Goal: Check status: Check status

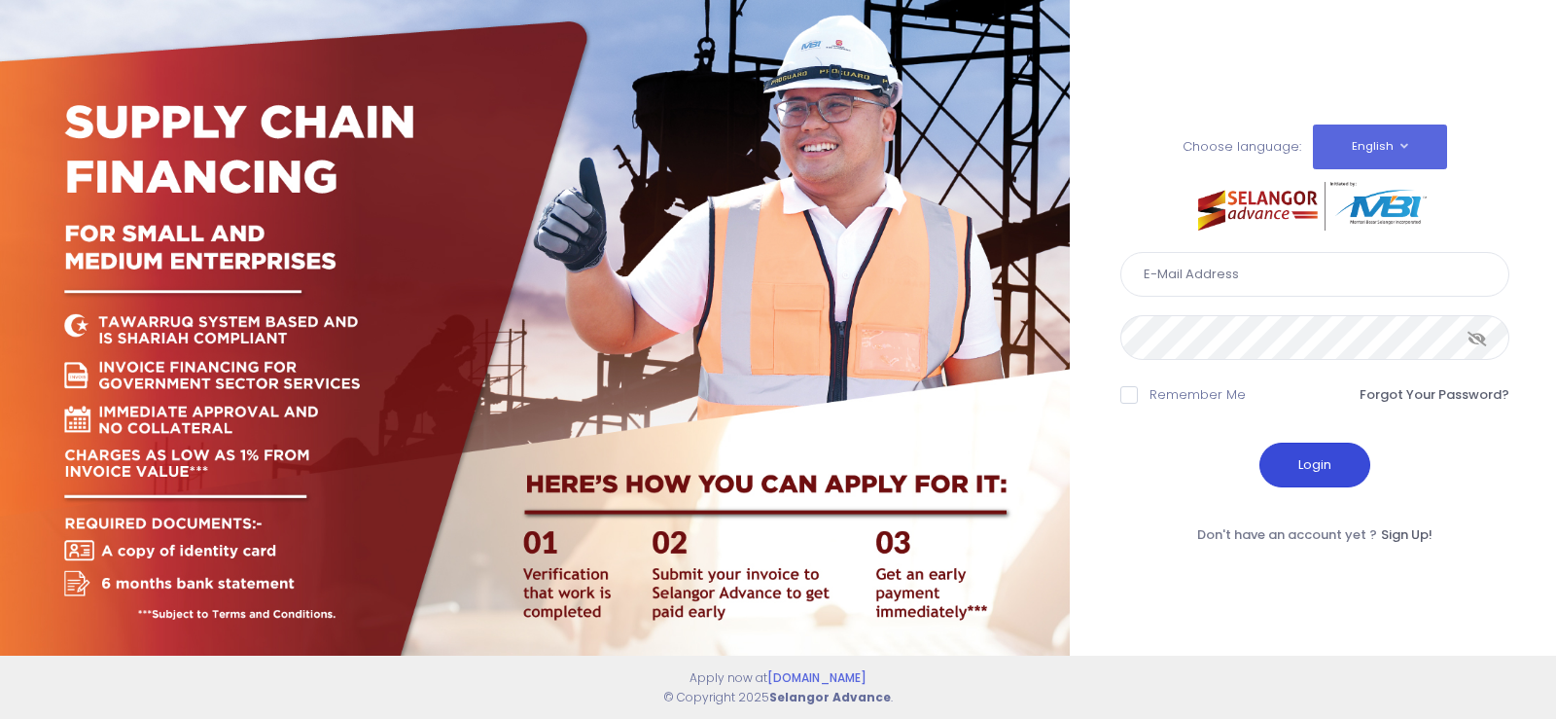
type input "fcd@janatanmia.com.my"
drag, startPoint x: 1322, startPoint y: 476, endPoint x: 1102, endPoint y: 300, distance: 281.6
click at [1314, 471] on button "Login" at bounding box center [1314, 464] width 111 height 45
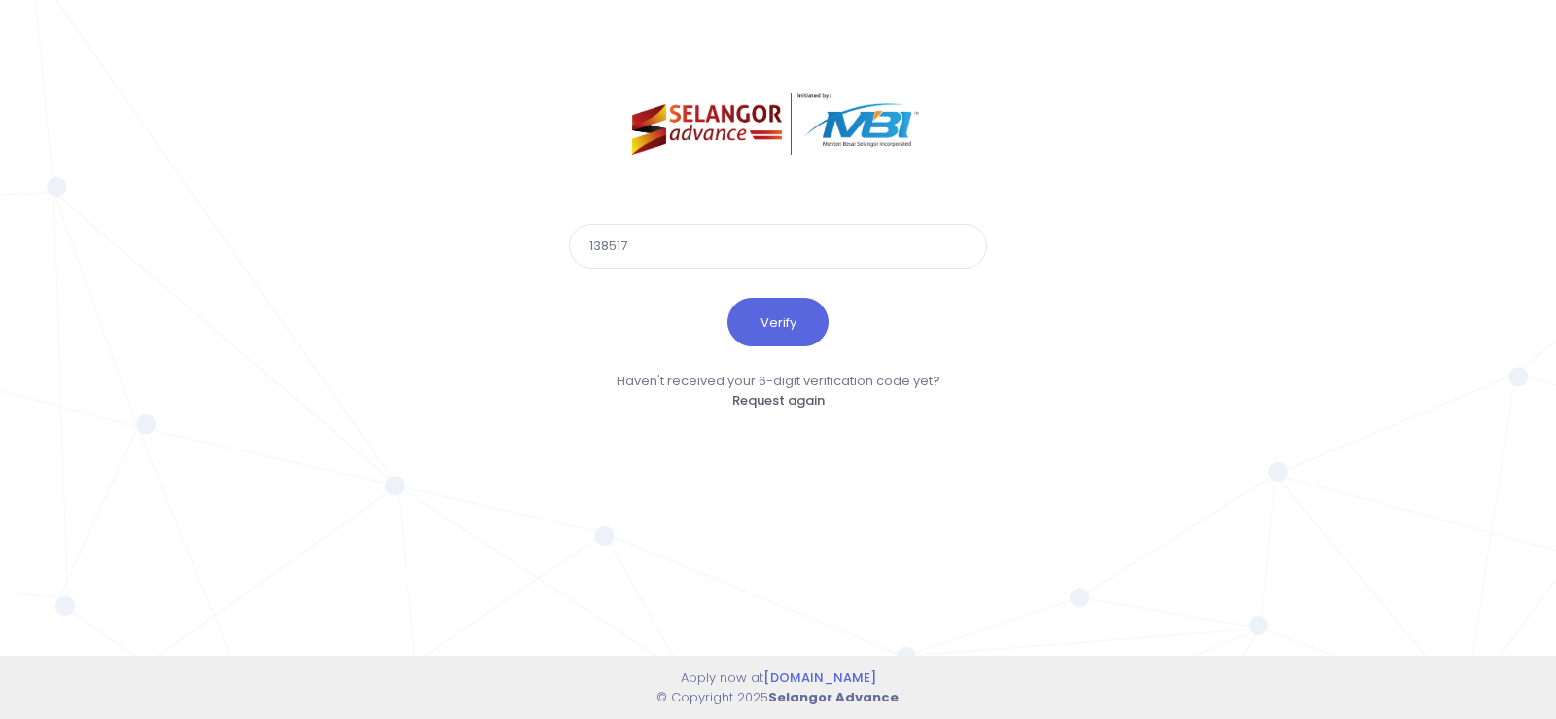
type input "138517"
click at [727, 298] on button "Verify" at bounding box center [777, 322] width 101 height 49
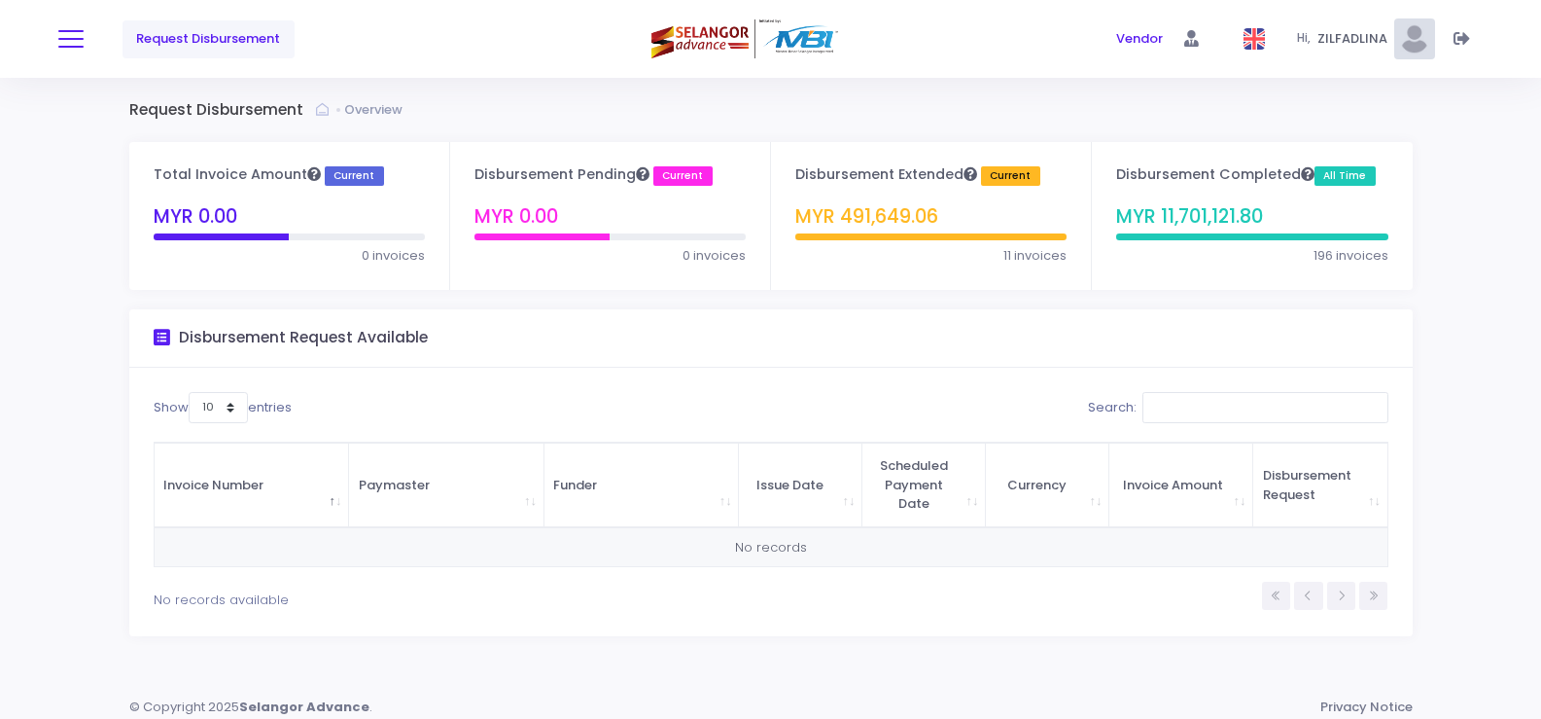
click at [77, 42] on button at bounding box center [70, 38] width 25 height 25
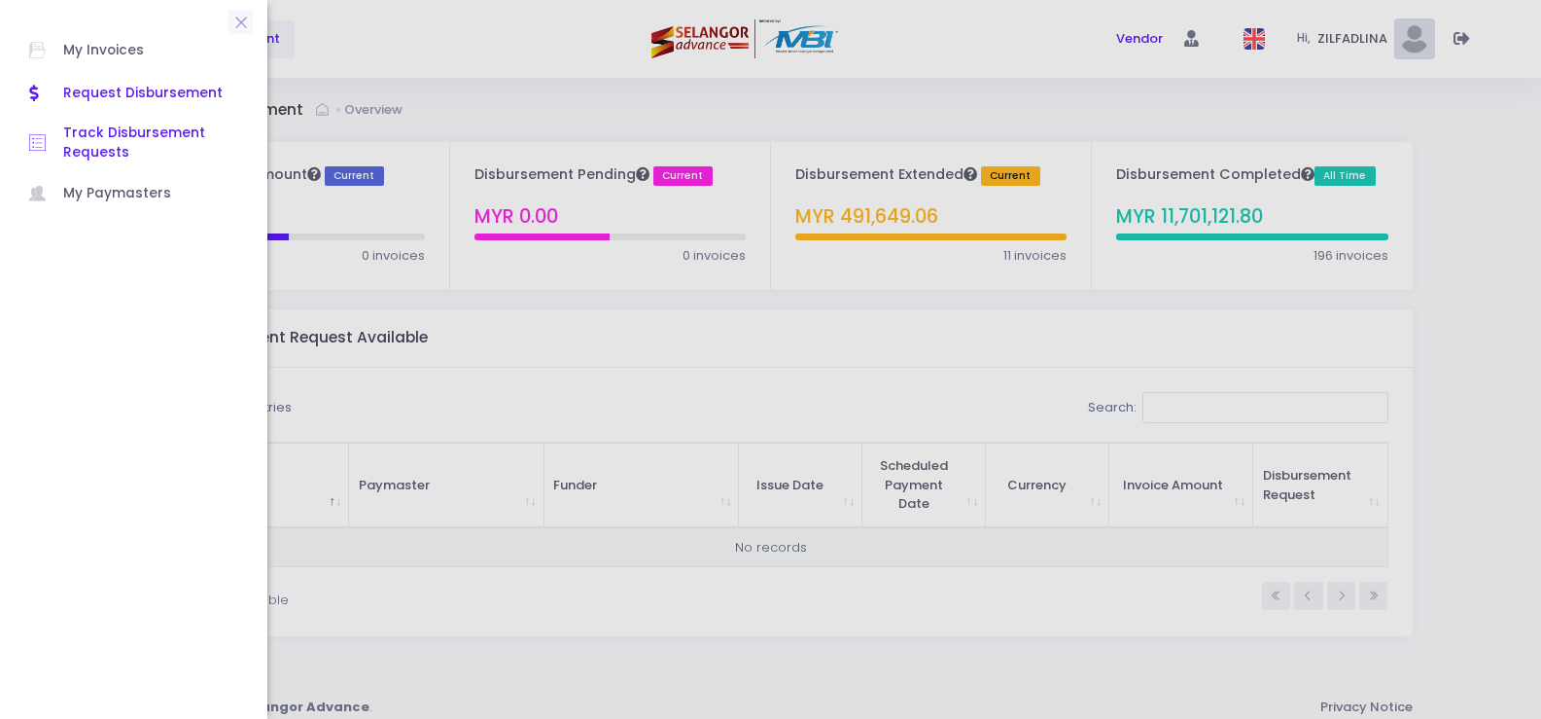
click at [115, 144] on span "Track Disbursement Requests" at bounding box center [150, 143] width 175 height 40
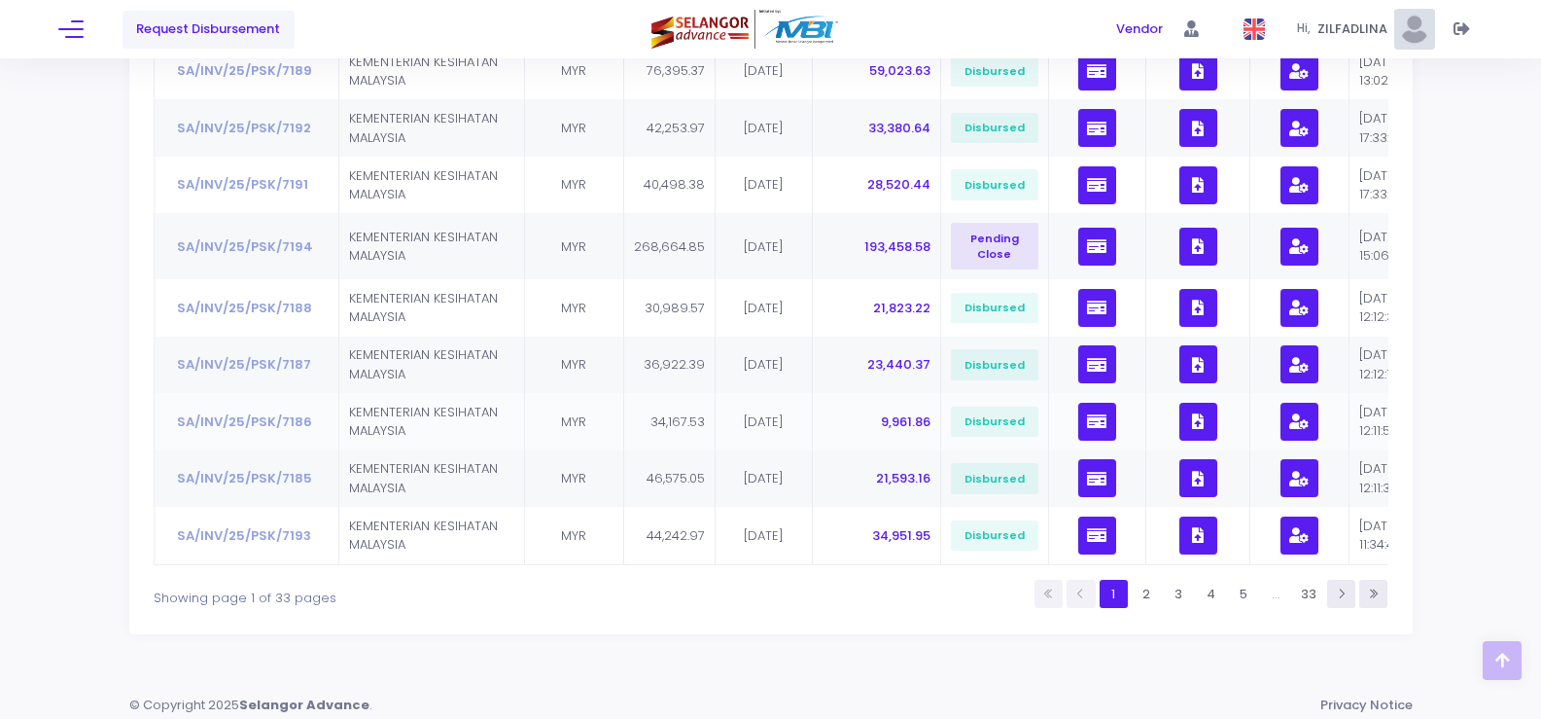
scroll to position [458, 0]
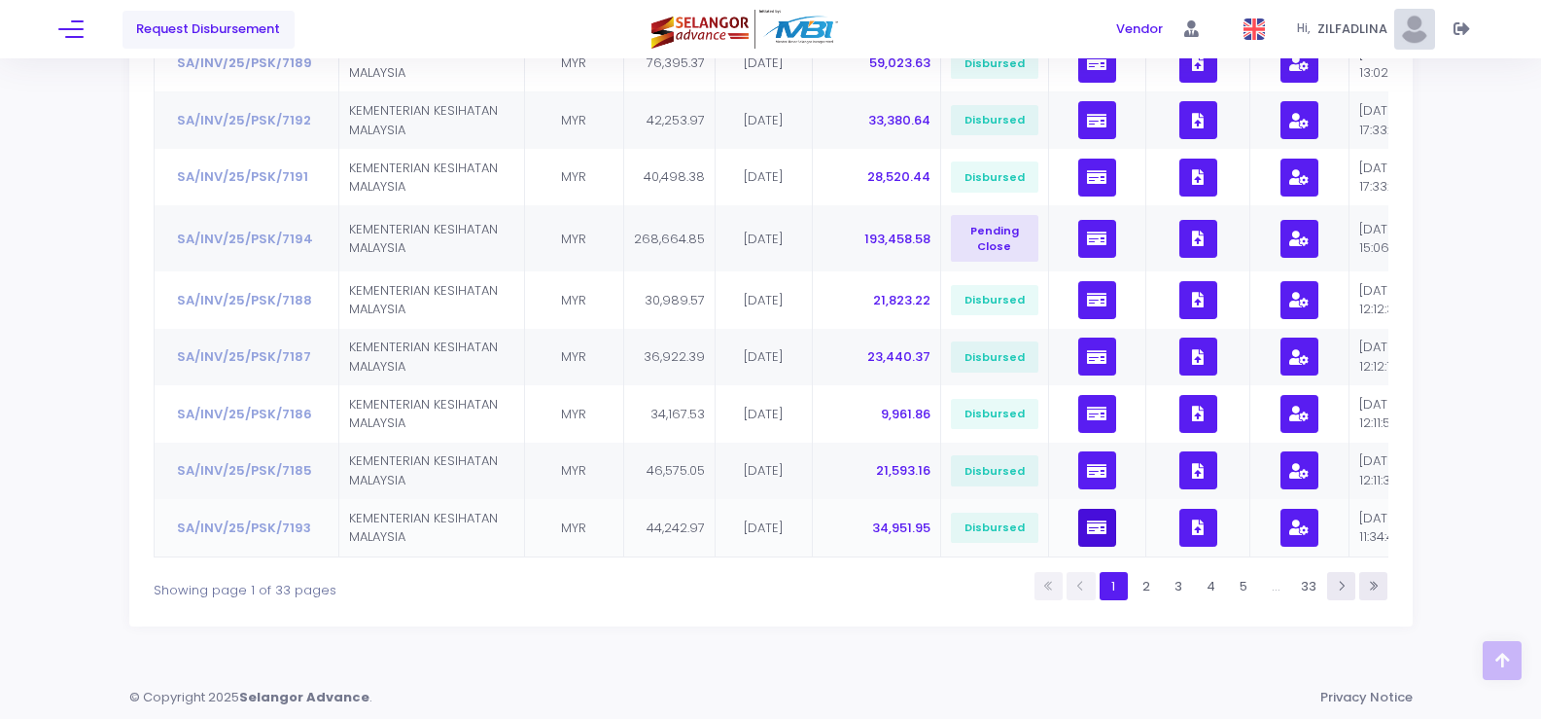
click at [1097, 527] on icon "button" at bounding box center [1096, 527] width 19 height 0
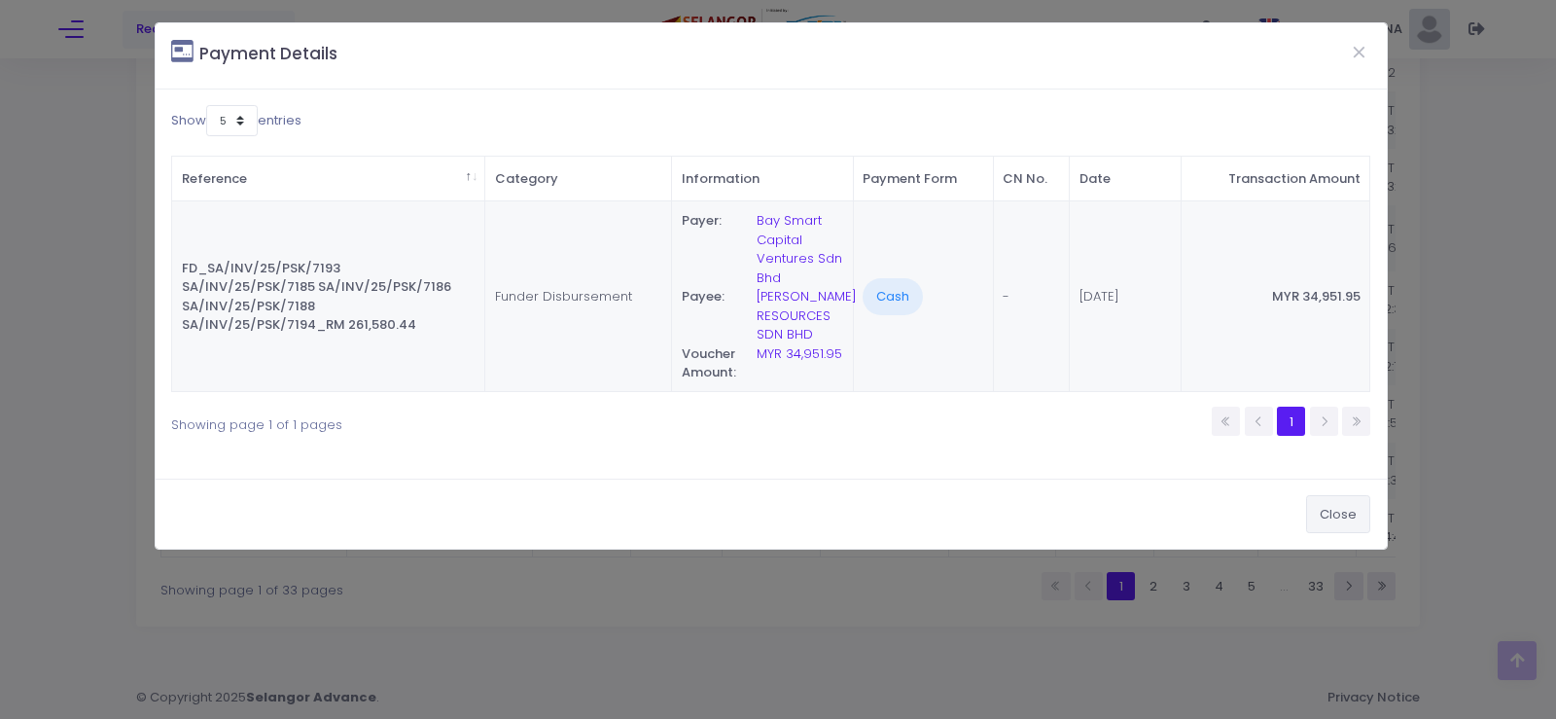
click at [1320, 514] on button "Close" at bounding box center [1338, 513] width 64 height 37
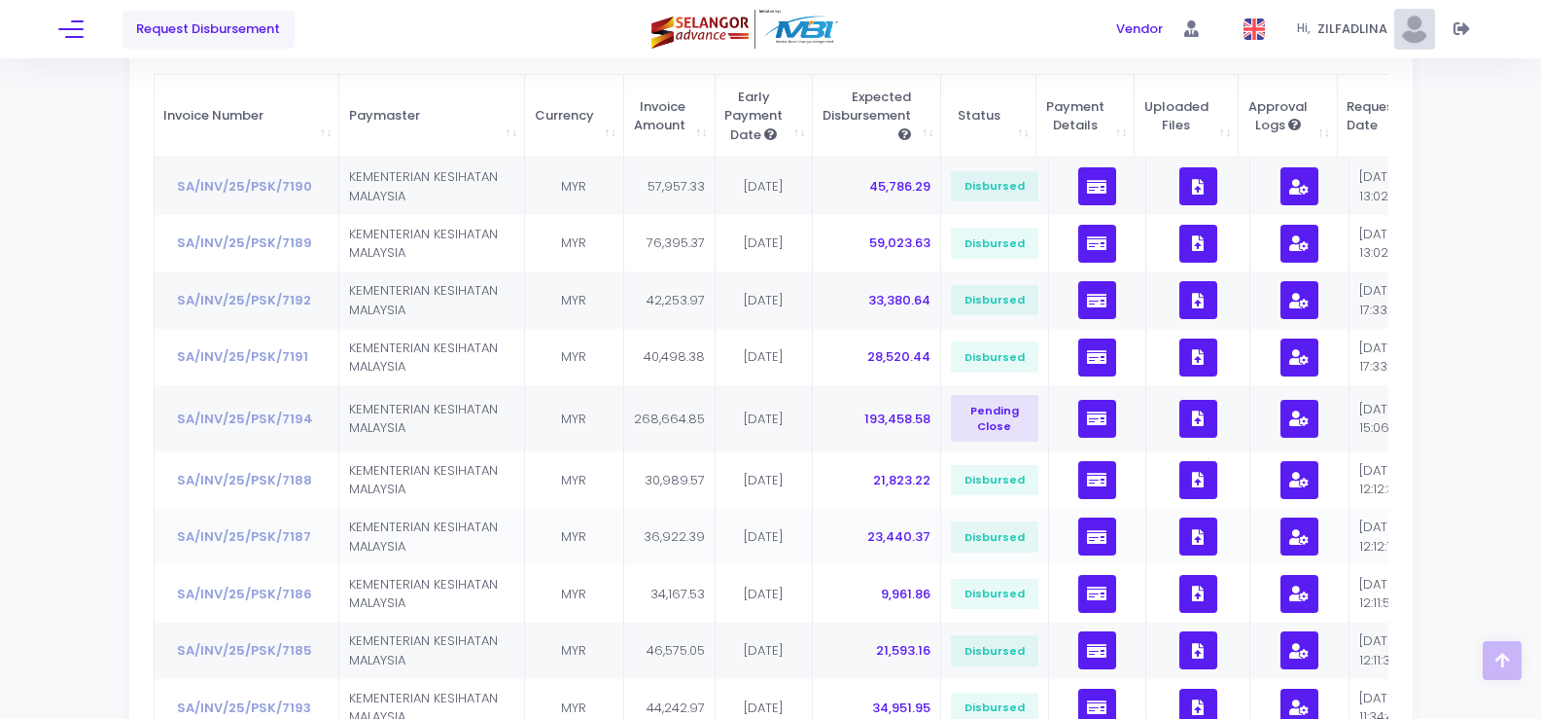
scroll to position [361, 0]
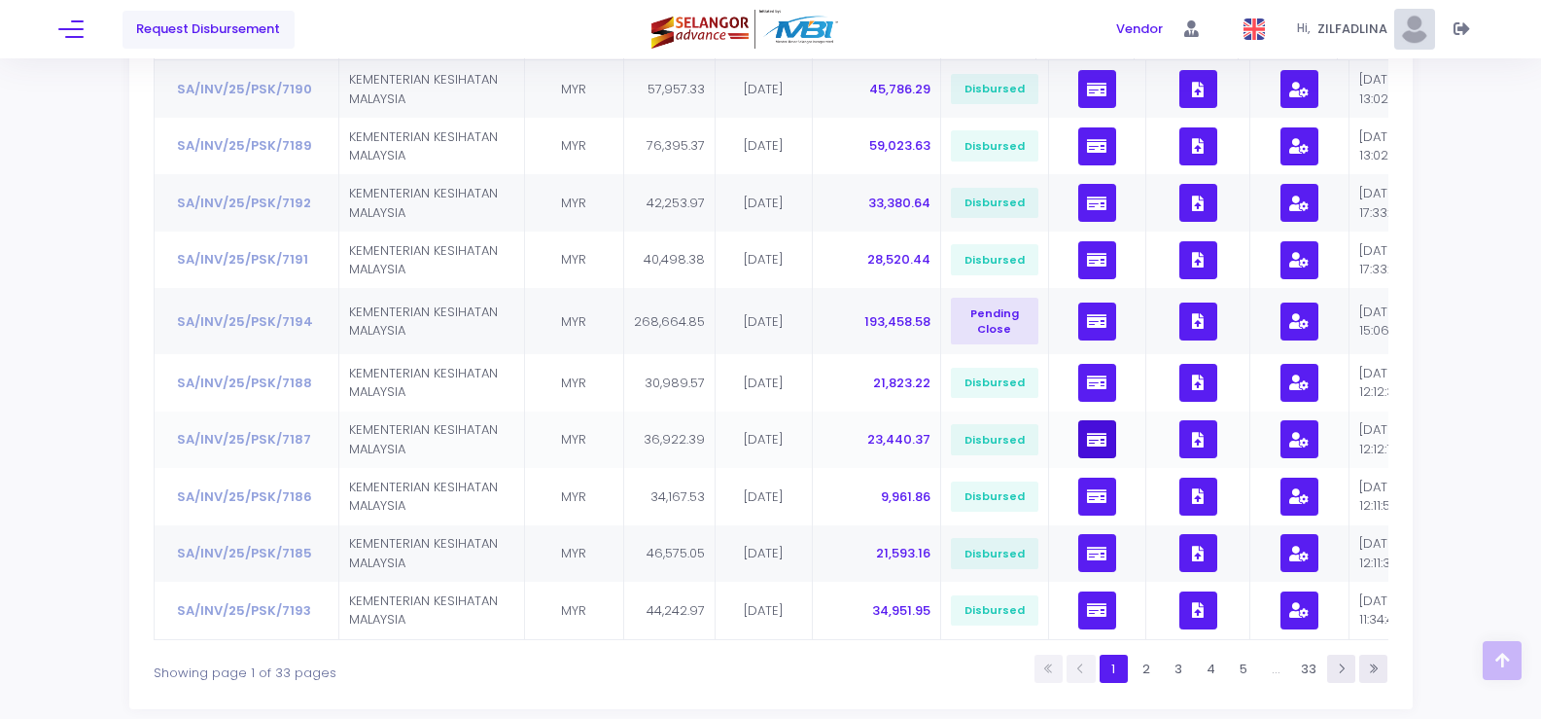
click at [1093, 440] on icon "button" at bounding box center [1096, 440] width 19 height 0
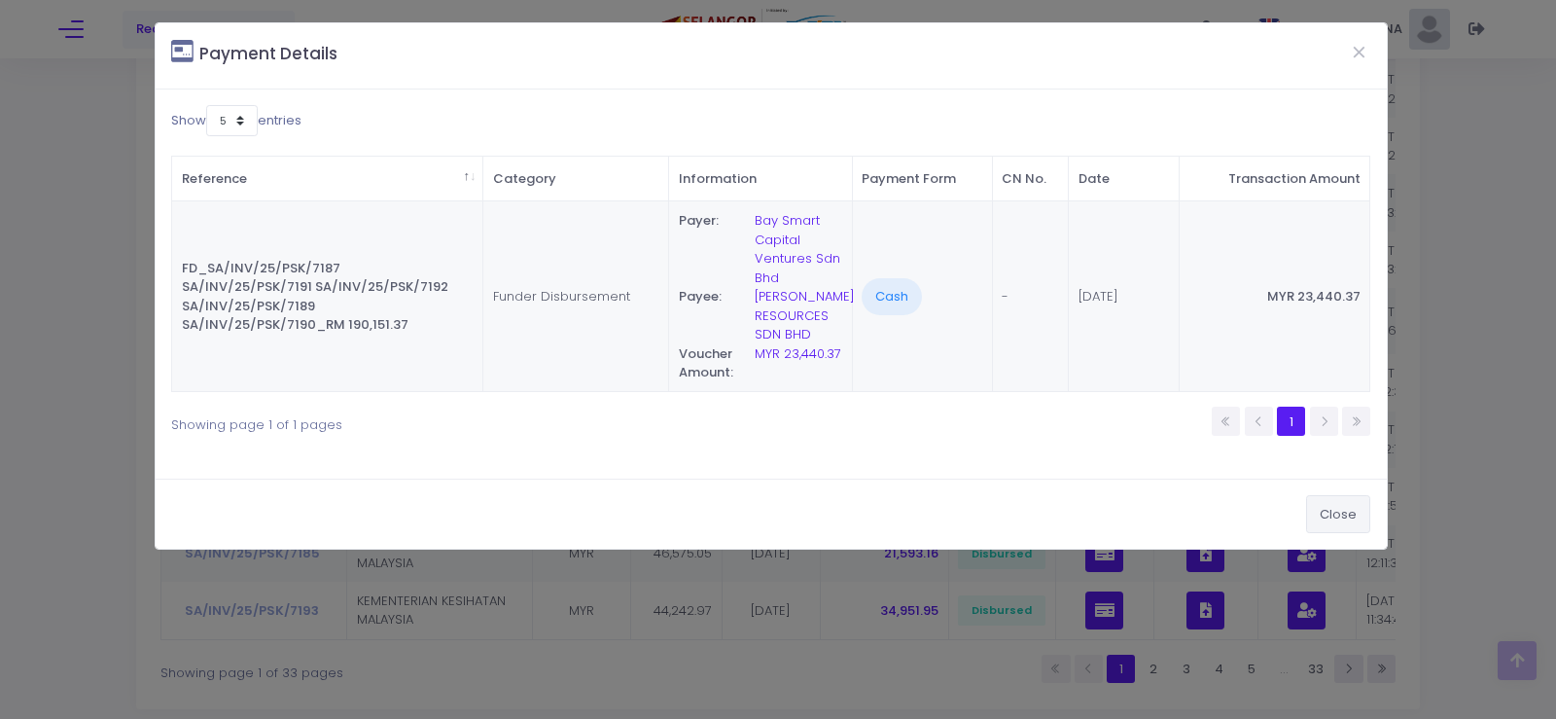
click at [1357, 509] on button "Close" at bounding box center [1338, 513] width 64 height 37
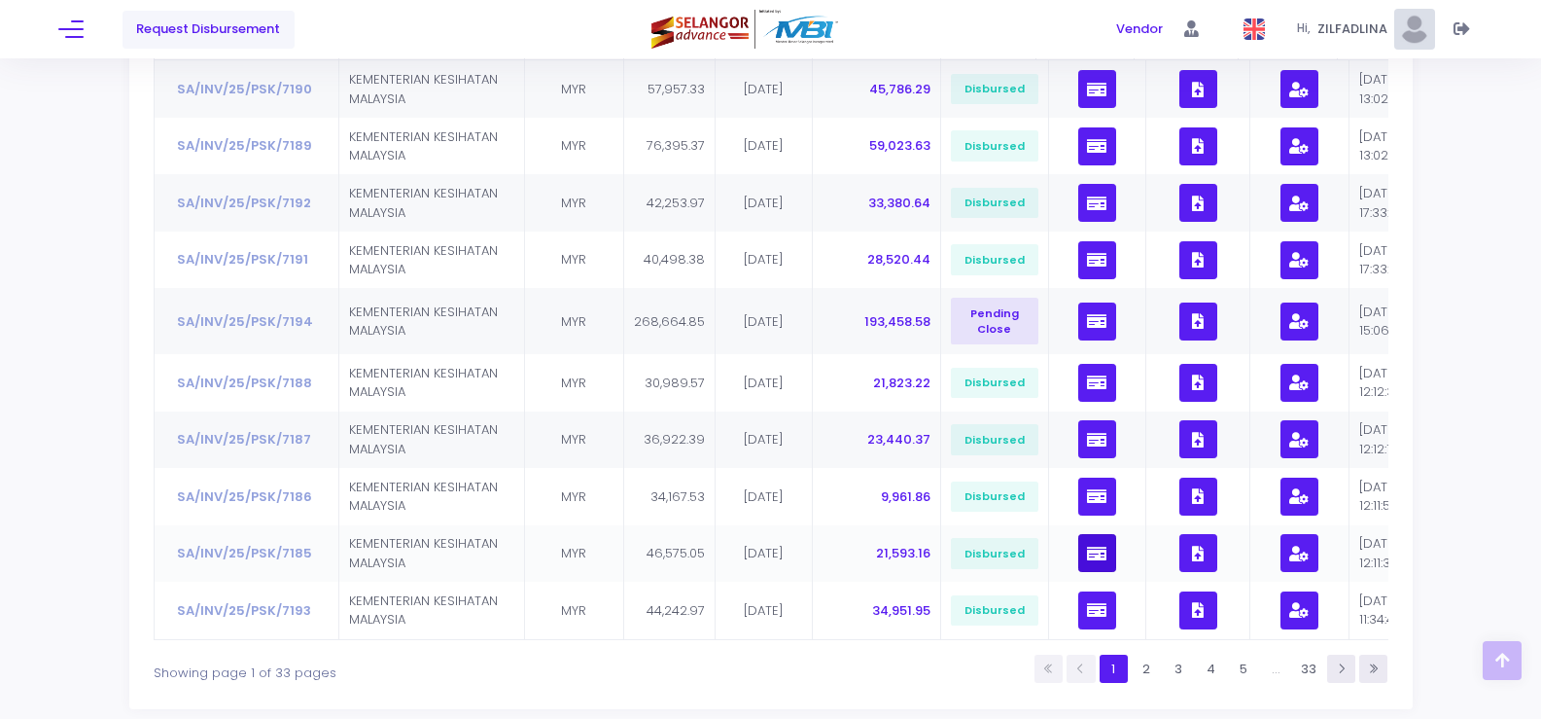
click at [1087, 553] on icon "button" at bounding box center [1096, 553] width 19 height 0
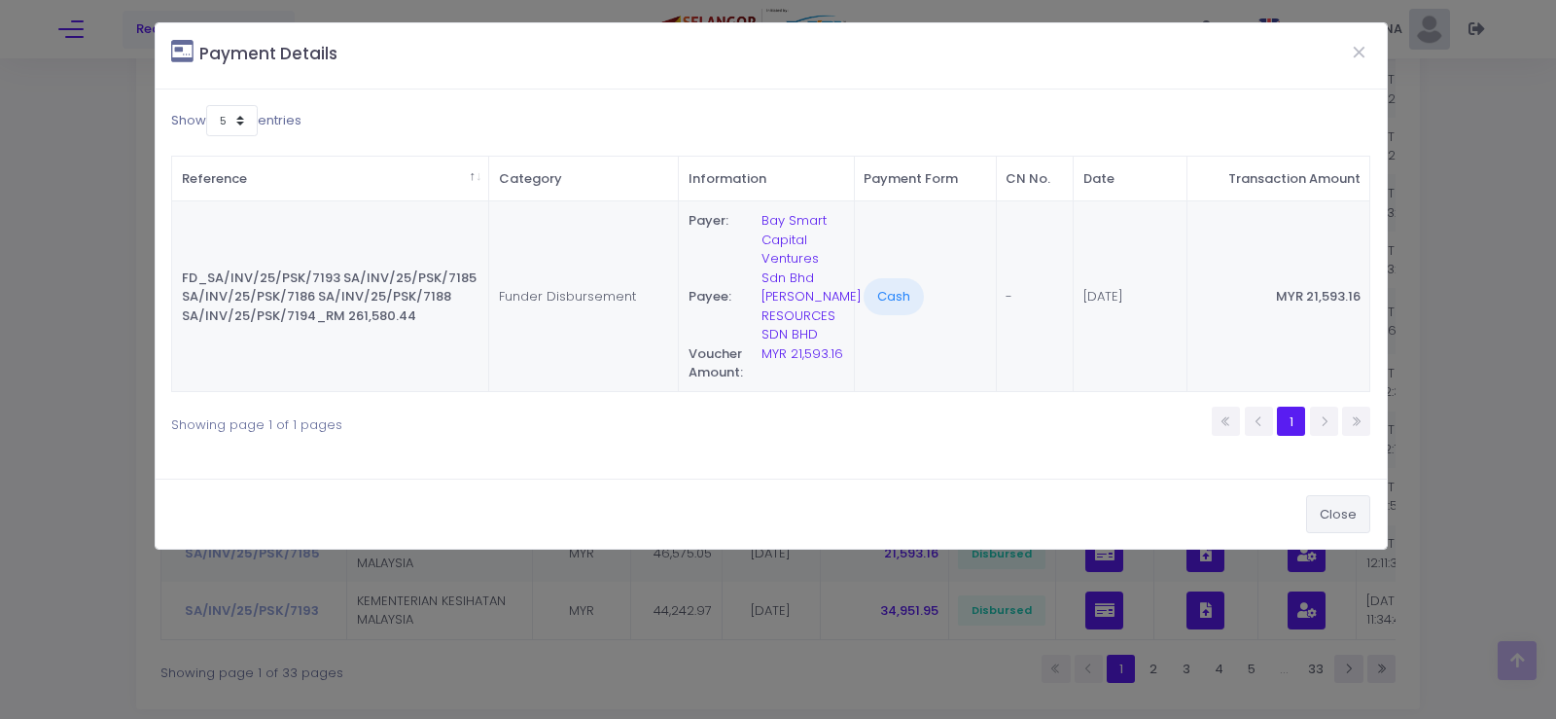
click at [1341, 518] on button "Close" at bounding box center [1338, 513] width 64 height 37
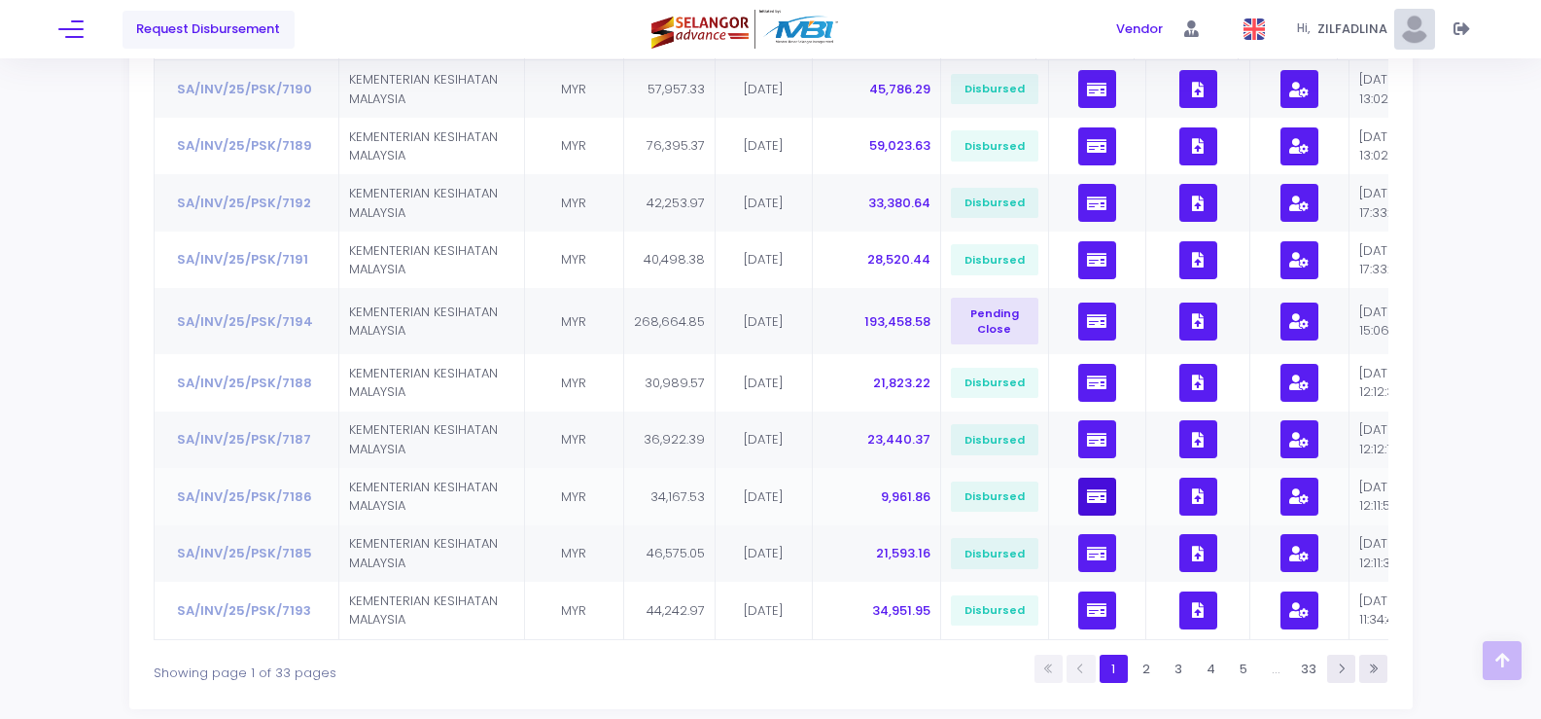
click at [1090, 496] on icon "button" at bounding box center [1096, 496] width 19 height 0
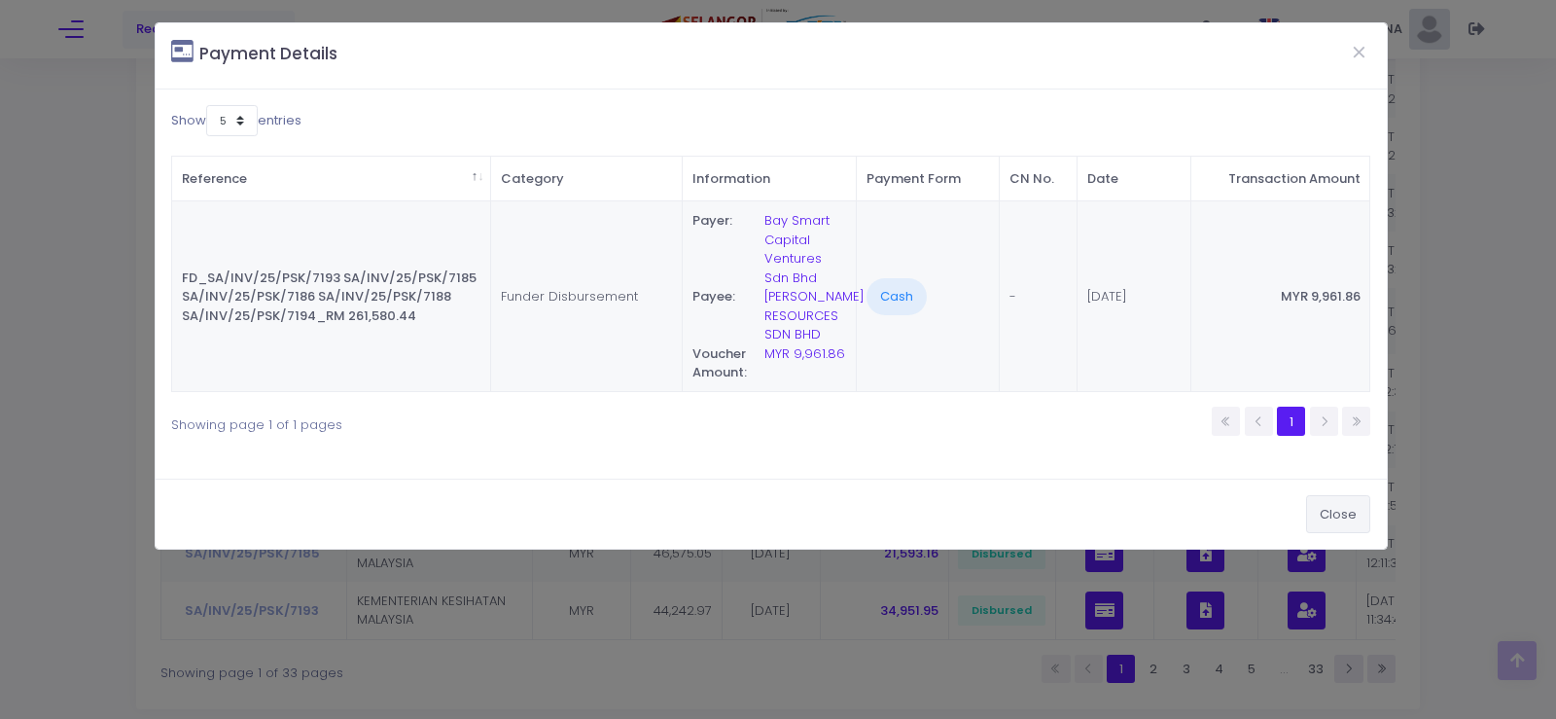
click at [1350, 521] on button "Close" at bounding box center [1338, 513] width 64 height 37
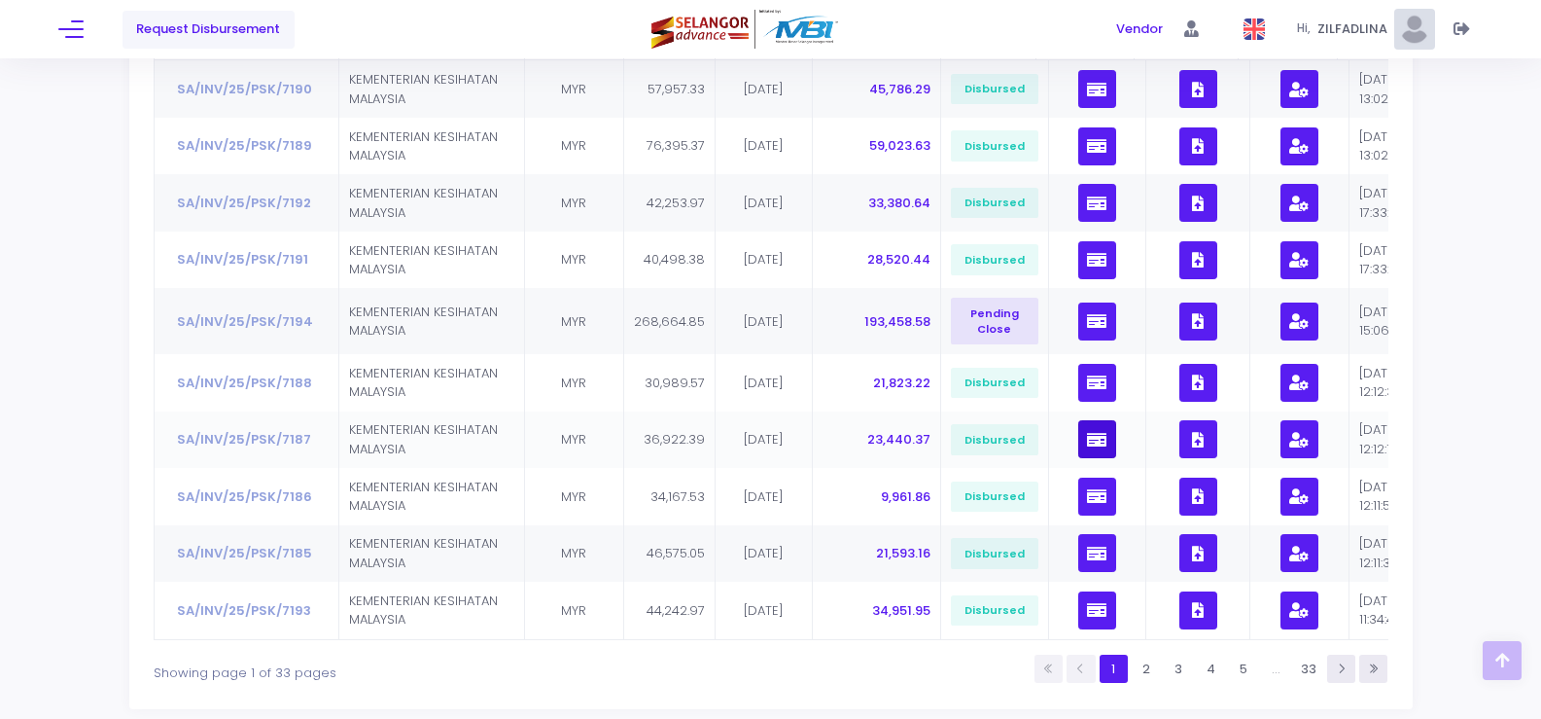
click at [1090, 440] on icon "button" at bounding box center [1096, 440] width 19 height 0
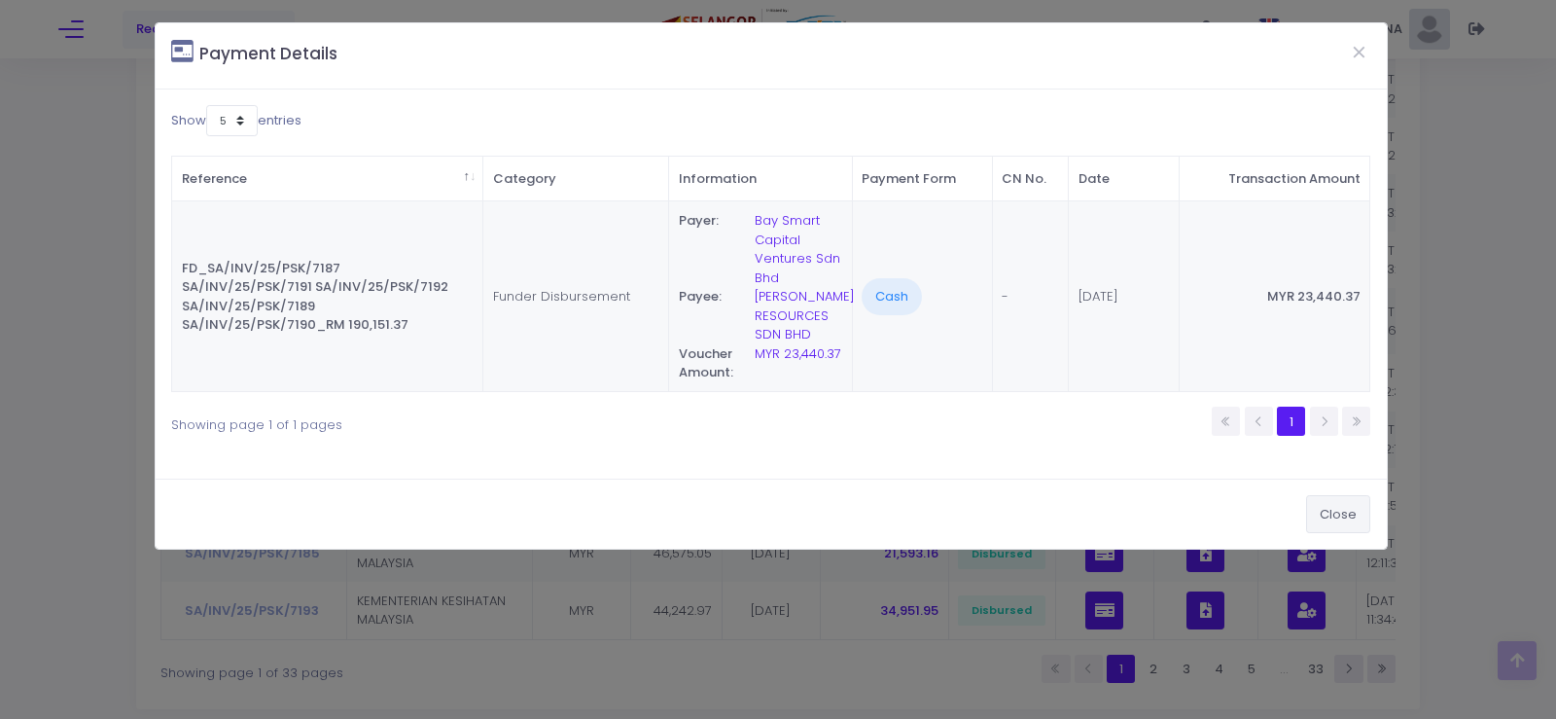
click at [1353, 519] on button "Close" at bounding box center [1338, 513] width 64 height 37
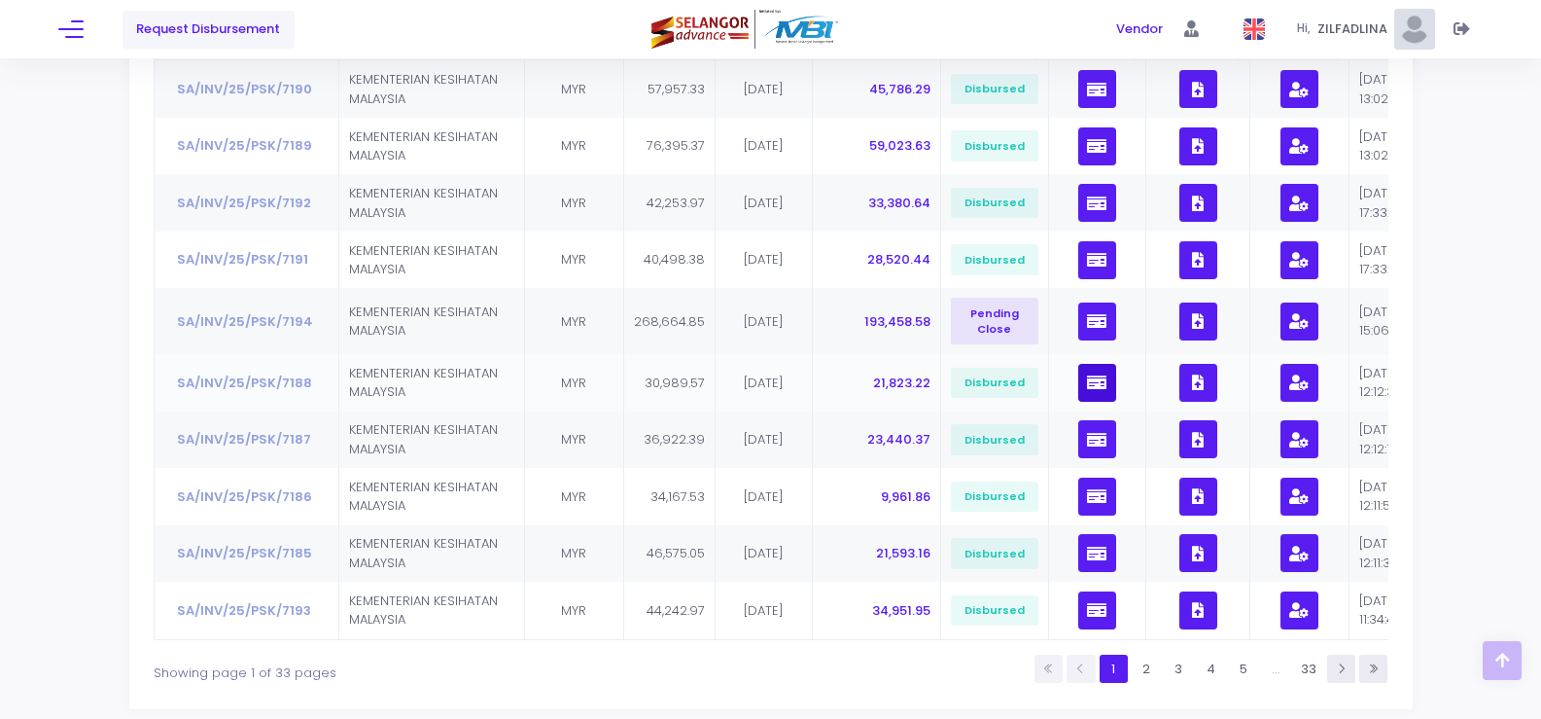
click at [1087, 382] on icon "button" at bounding box center [1096, 382] width 19 height 0
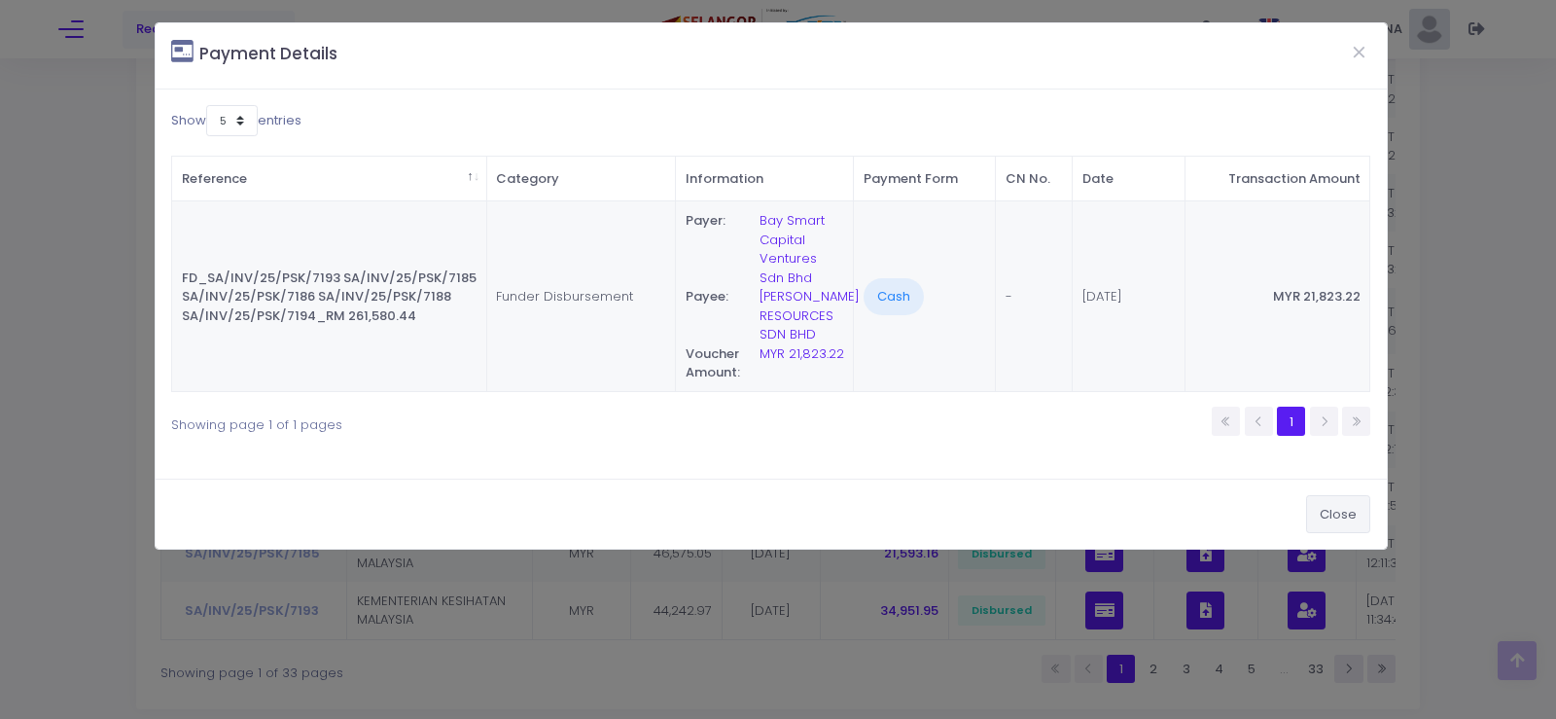
click at [1328, 513] on button "Close" at bounding box center [1338, 513] width 64 height 37
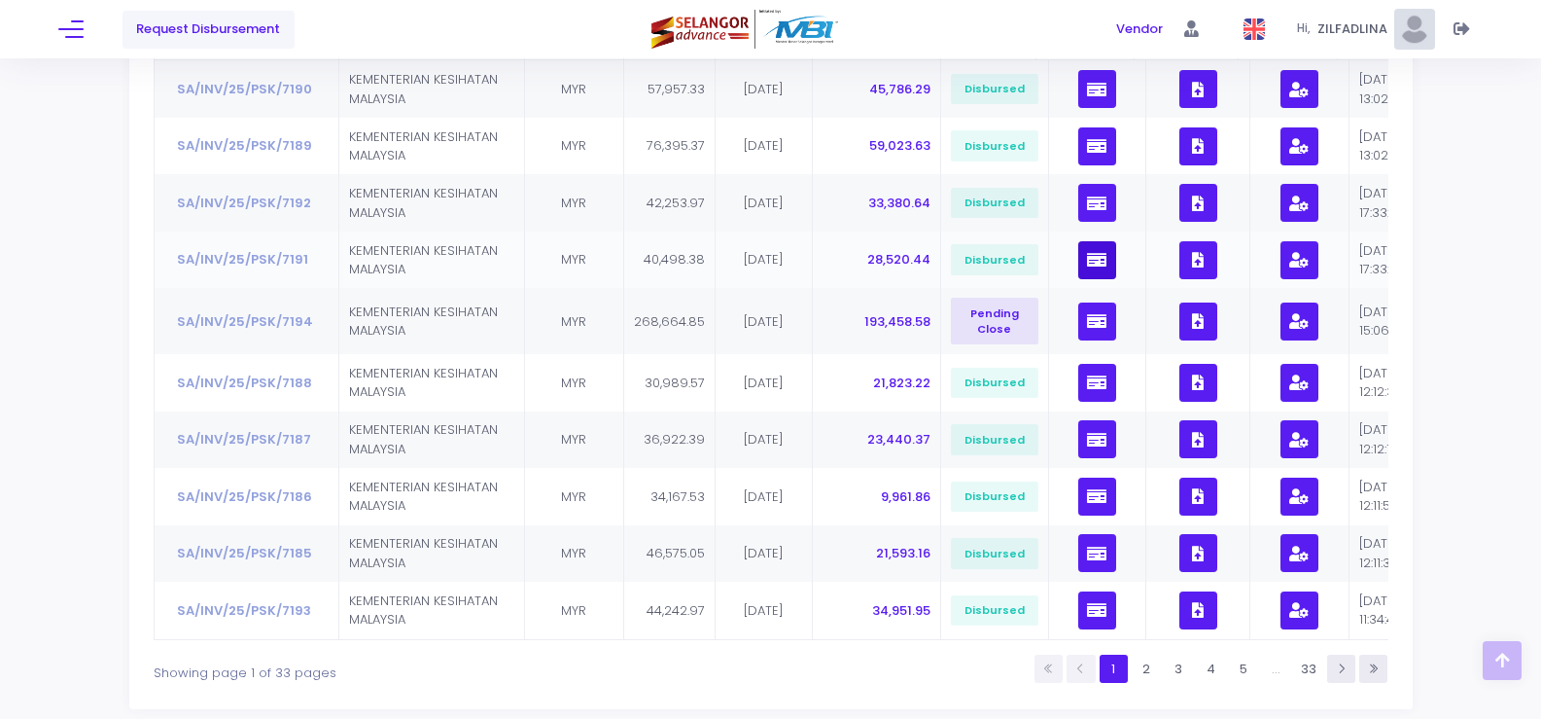
click at [1087, 260] on icon "button" at bounding box center [1096, 260] width 19 height 0
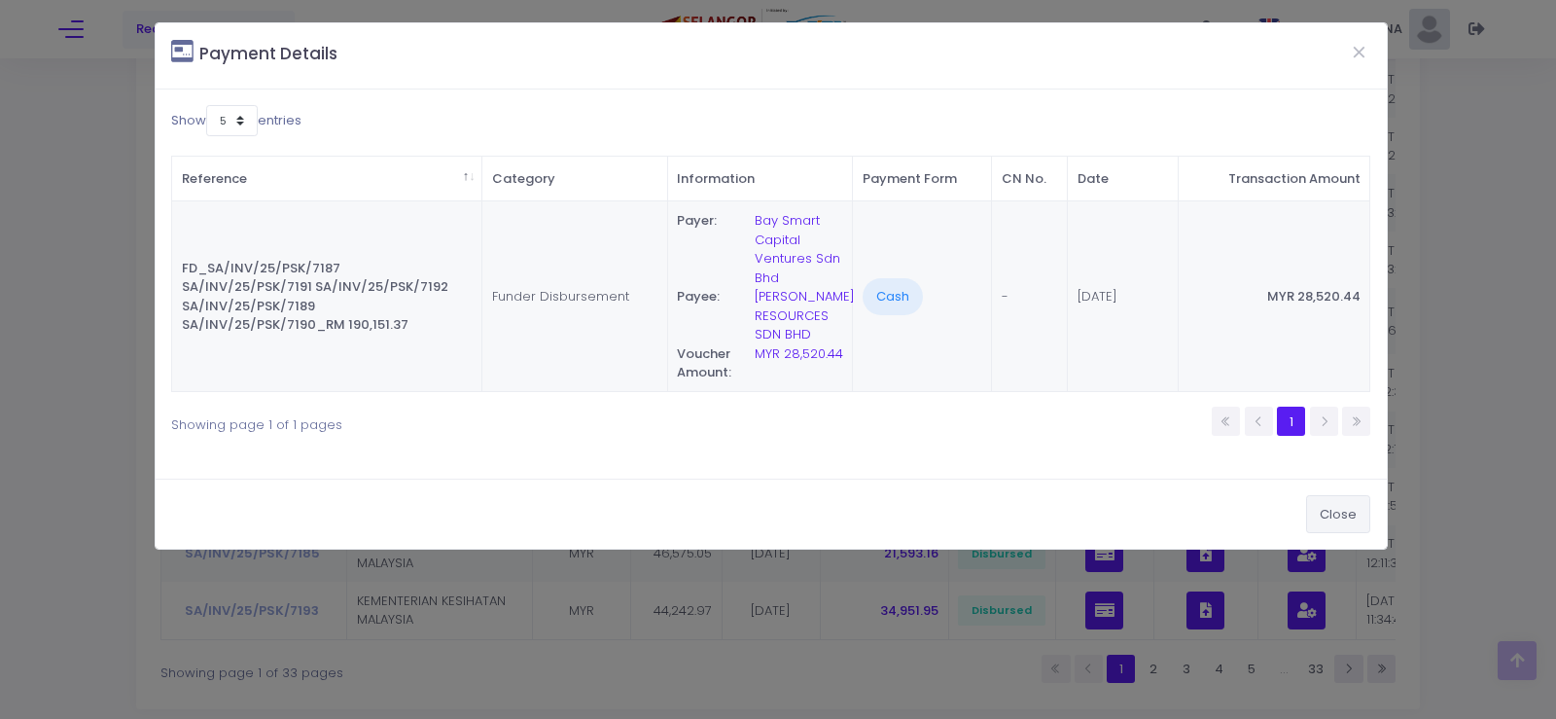
click at [1350, 504] on button "Close" at bounding box center [1338, 513] width 64 height 37
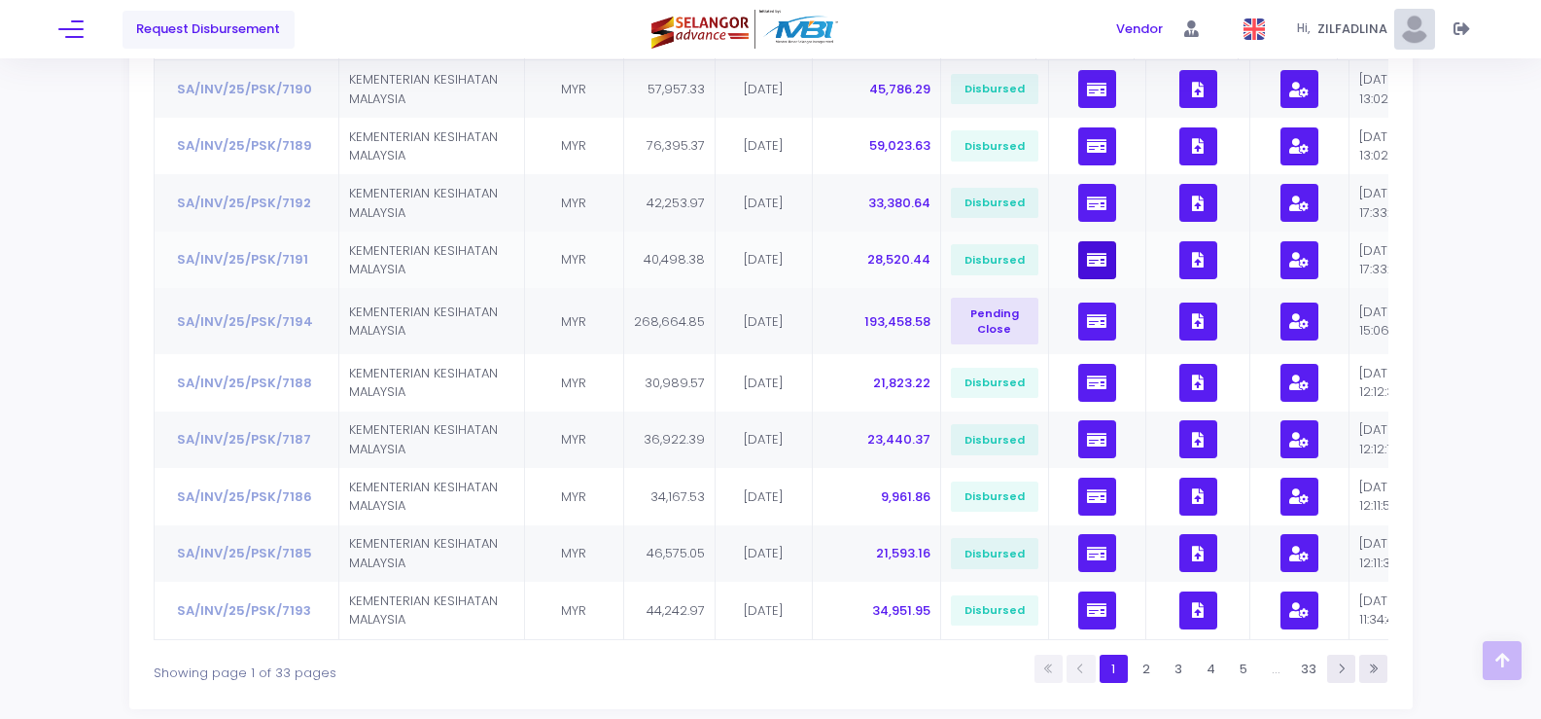
click at [1089, 260] on icon "button" at bounding box center [1096, 260] width 19 height 0
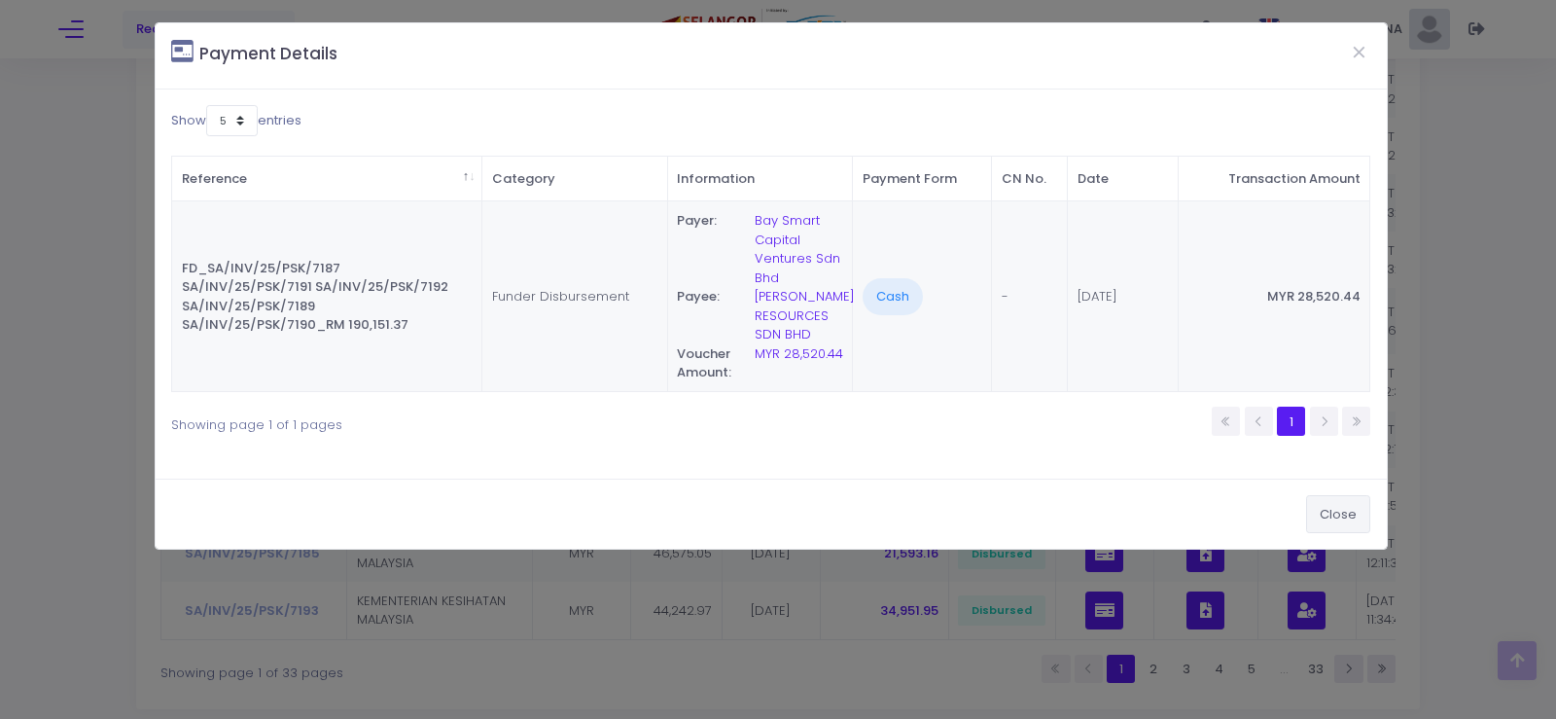
click at [1353, 517] on button "Close" at bounding box center [1338, 513] width 64 height 37
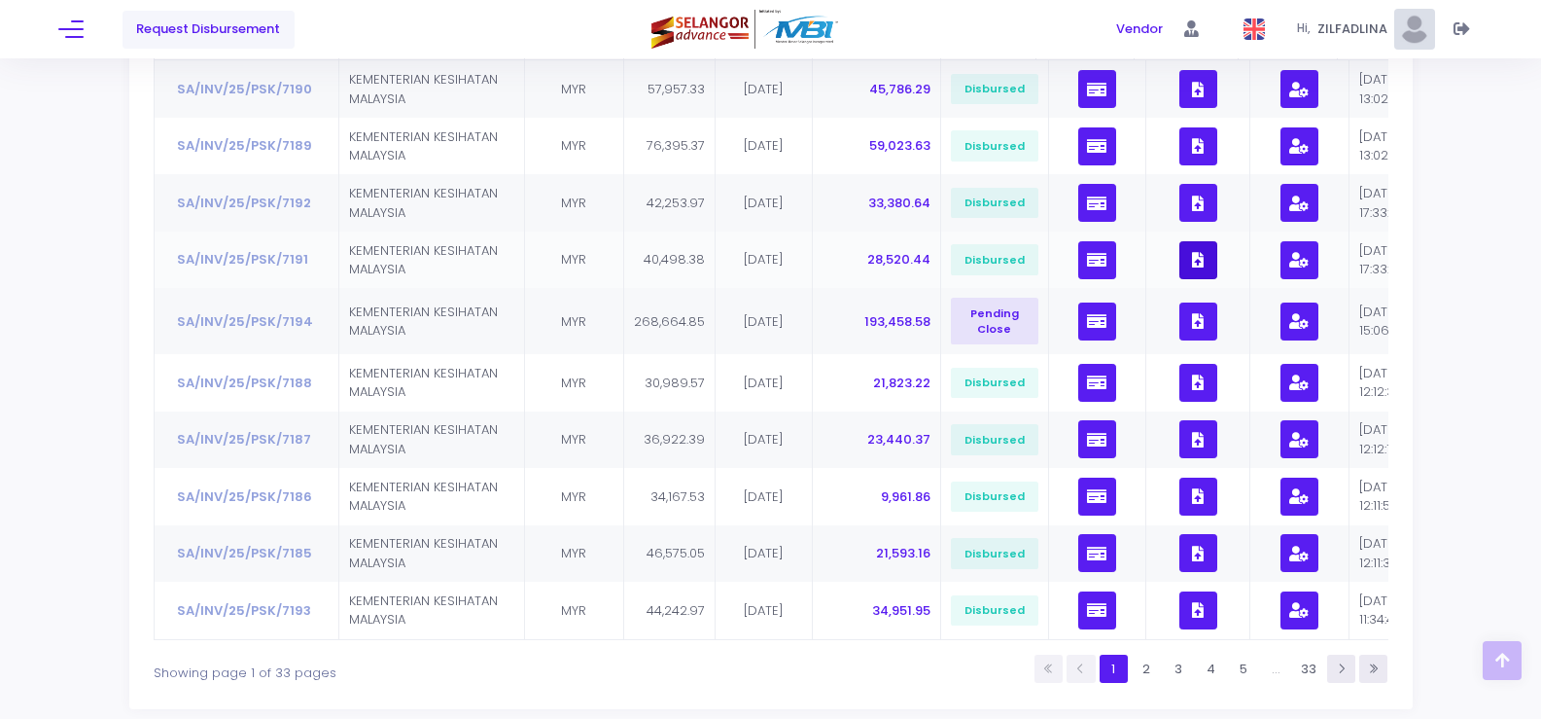
click at [1192, 260] on icon "button" at bounding box center [1198, 260] width 12 height 0
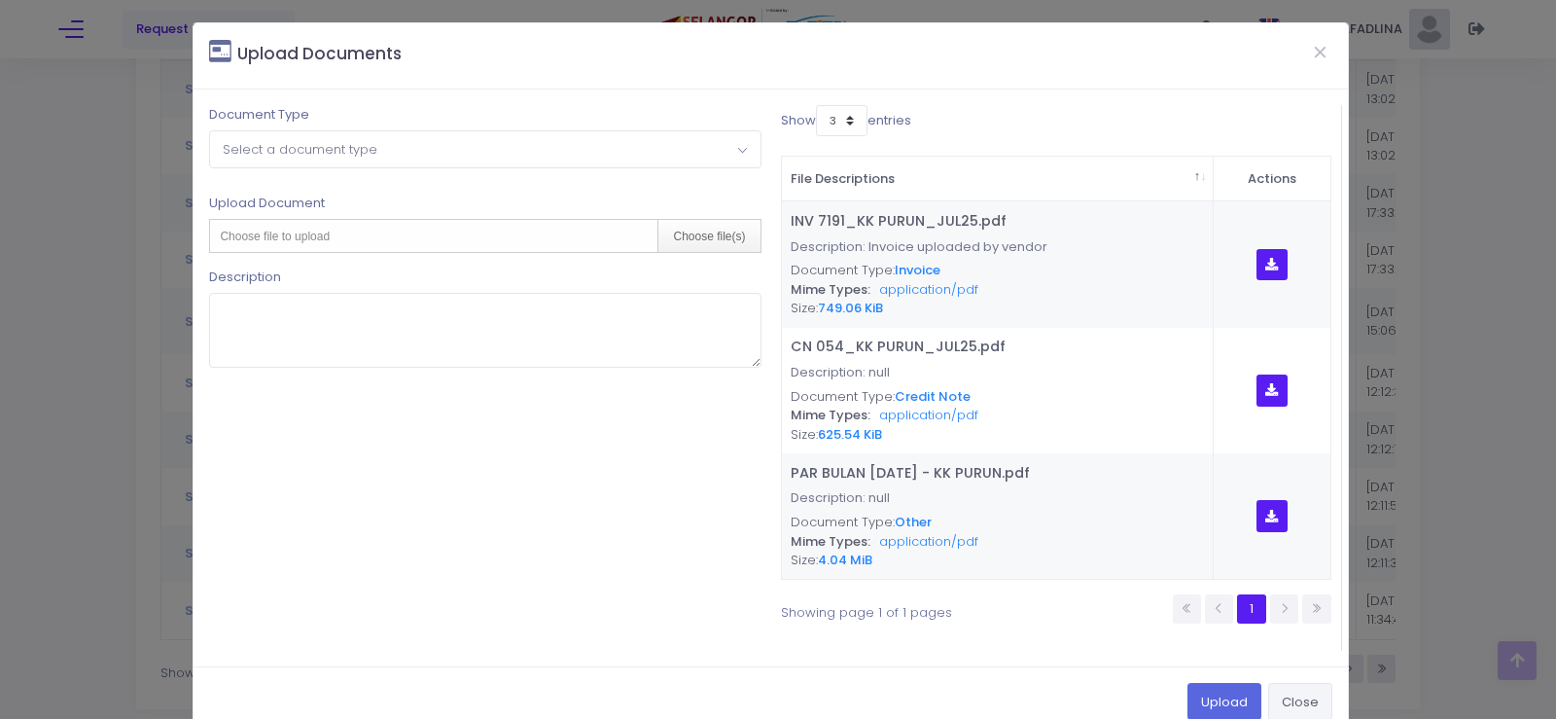
click at [1287, 693] on button "Close" at bounding box center [1300, 701] width 64 height 37
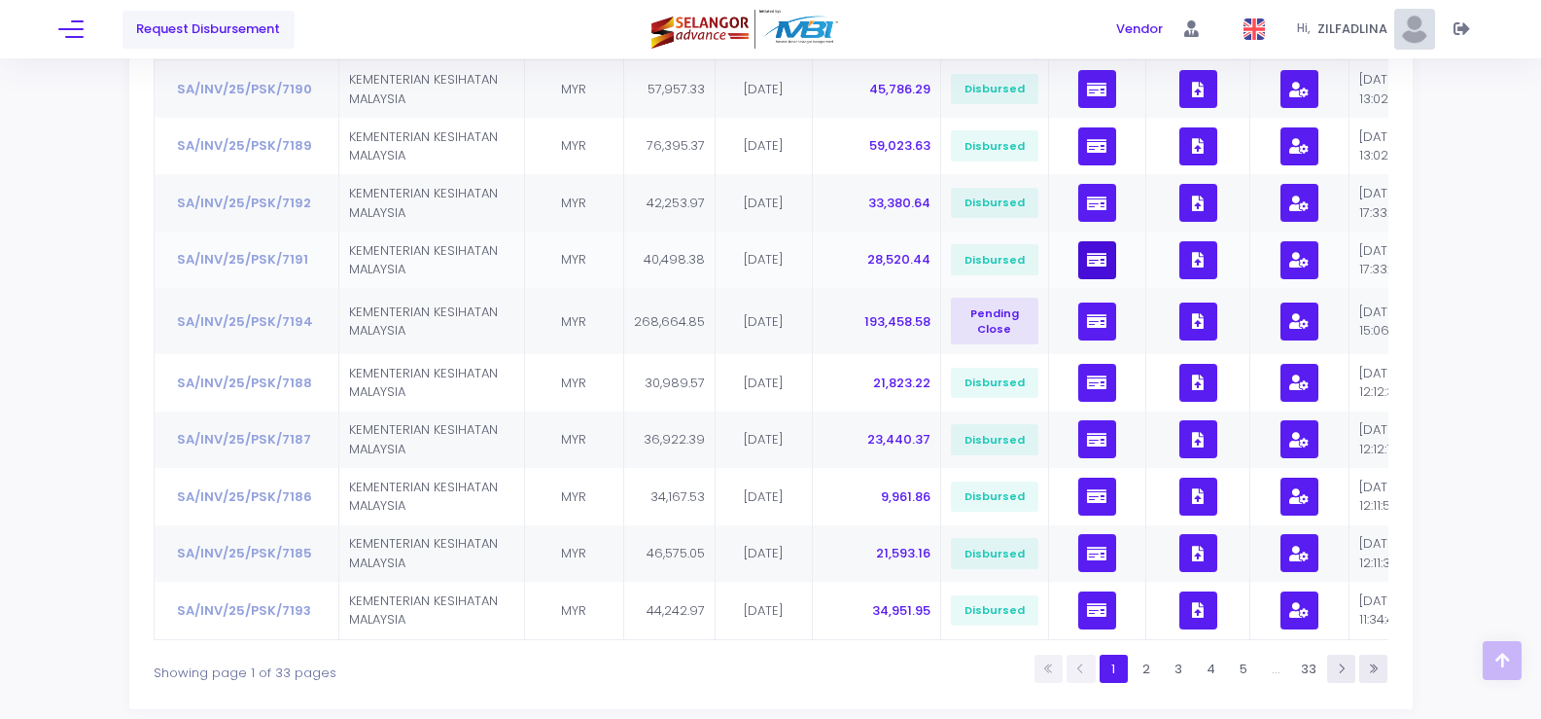
click at [1087, 260] on icon "button" at bounding box center [1096, 260] width 19 height 0
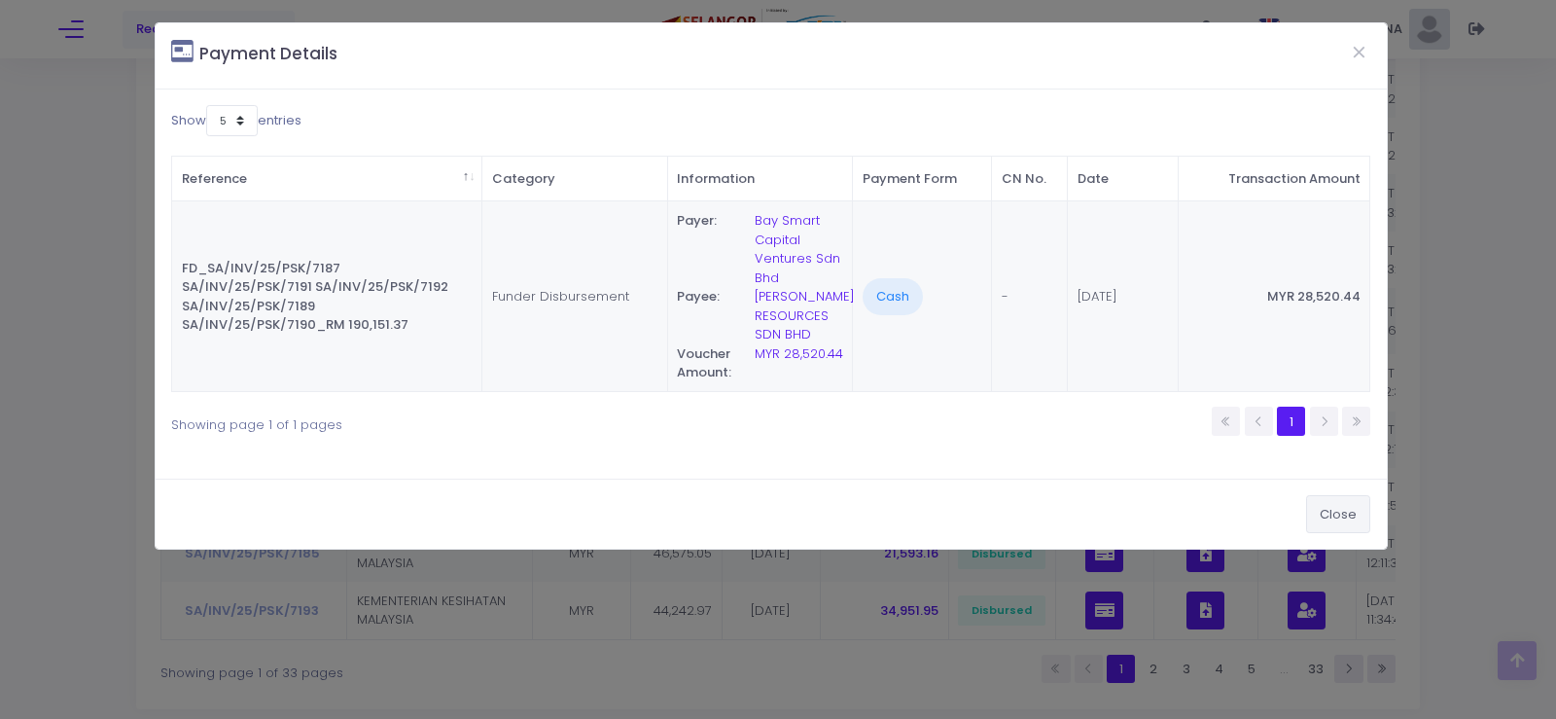
click at [1345, 509] on button "Close" at bounding box center [1338, 513] width 64 height 37
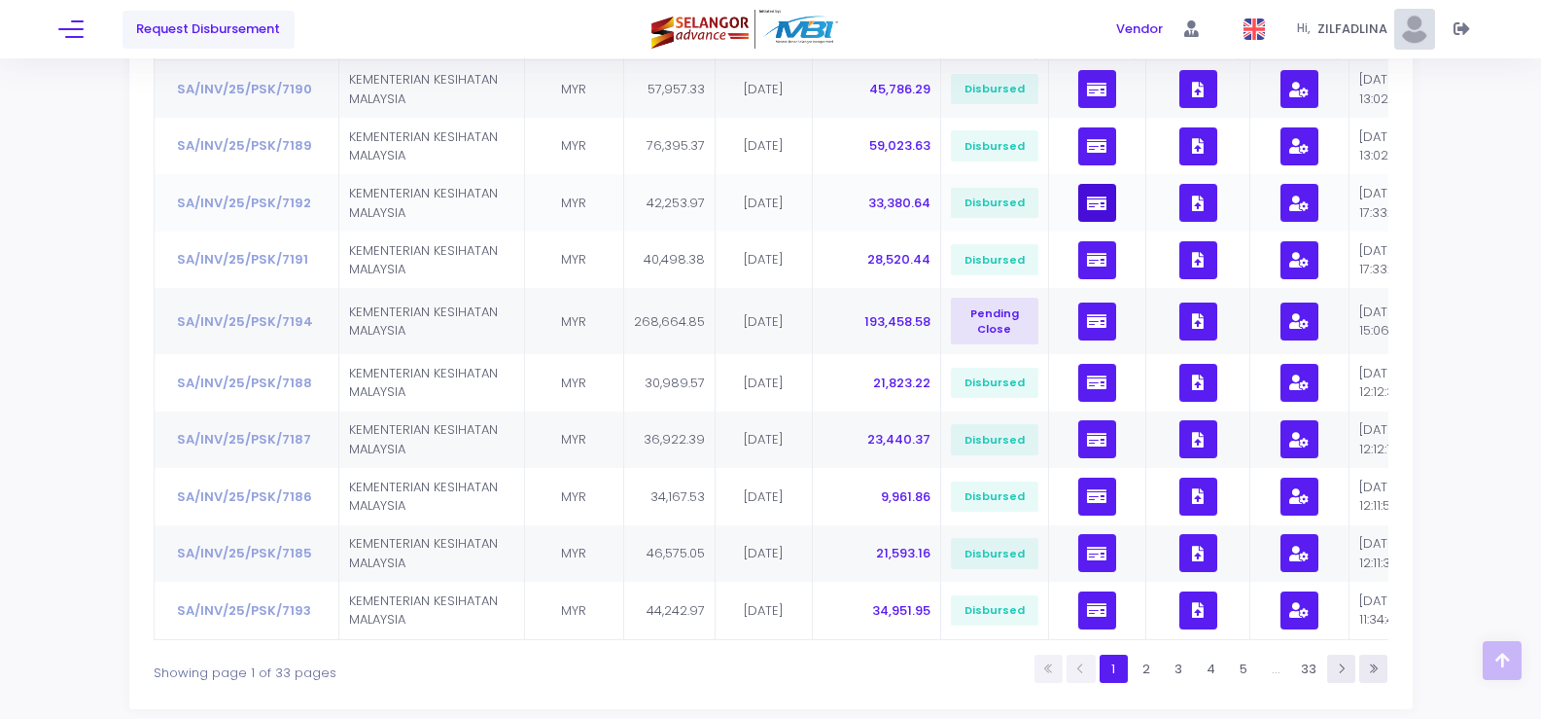
click at [1094, 203] on icon "button" at bounding box center [1096, 203] width 19 height 0
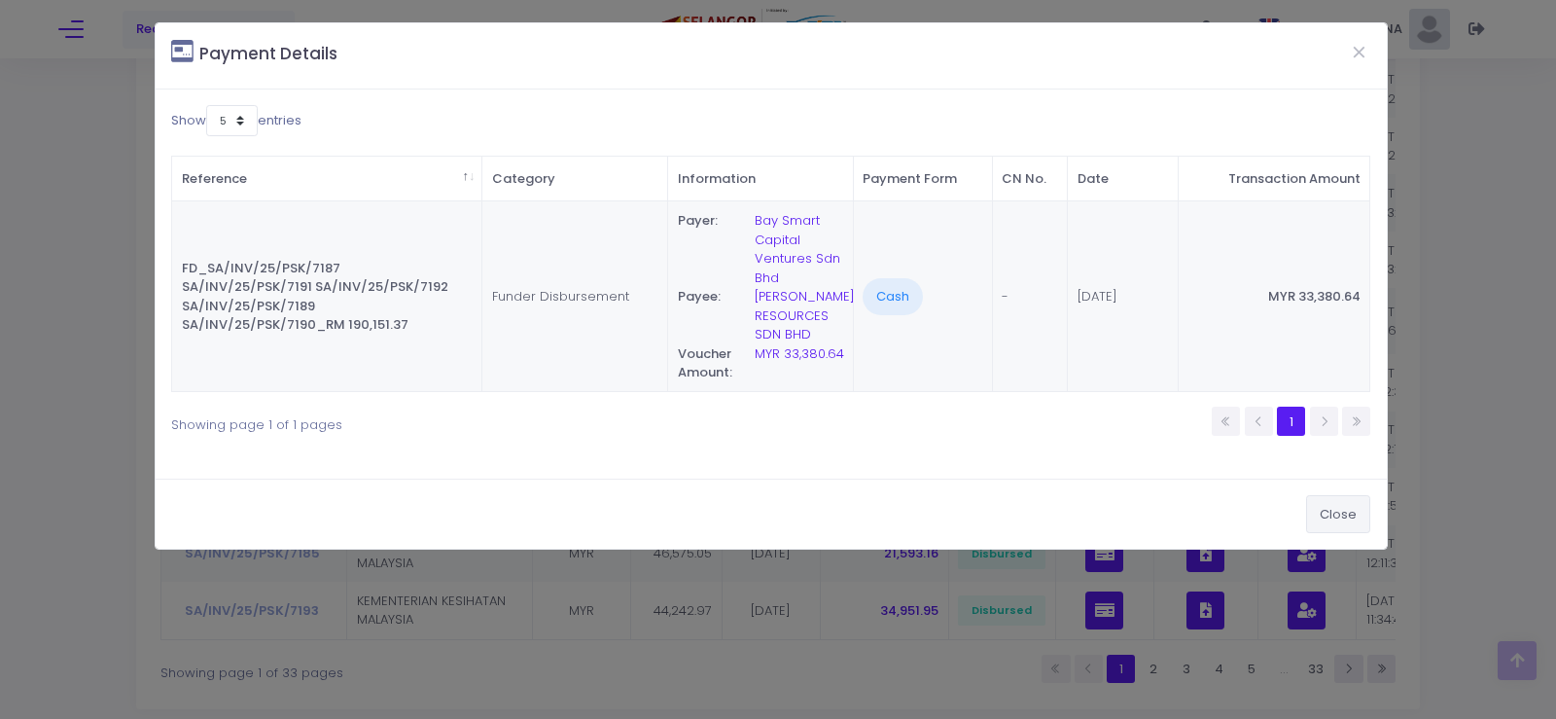
click at [1349, 508] on button "Close" at bounding box center [1338, 513] width 64 height 37
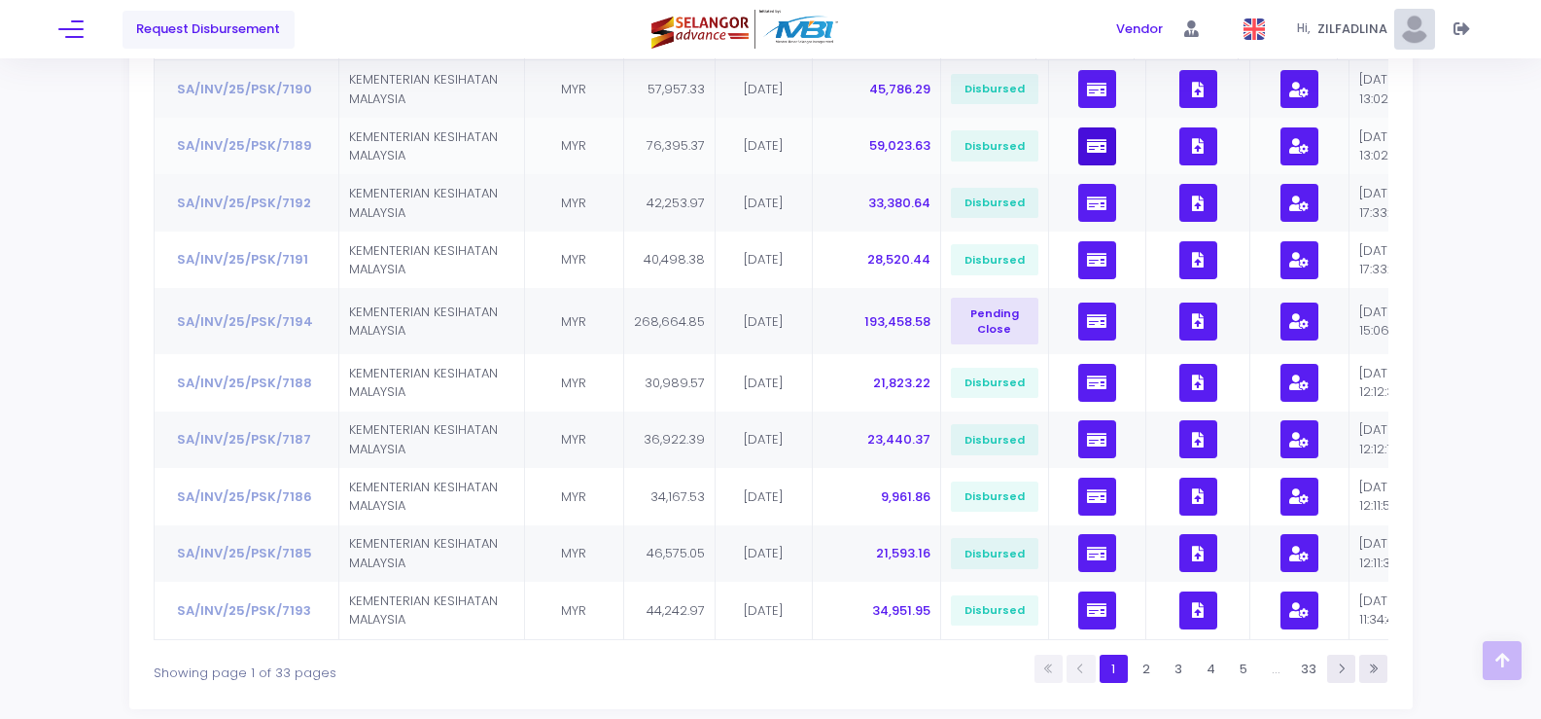
click at [1087, 146] on icon "button" at bounding box center [1096, 146] width 19 height 0
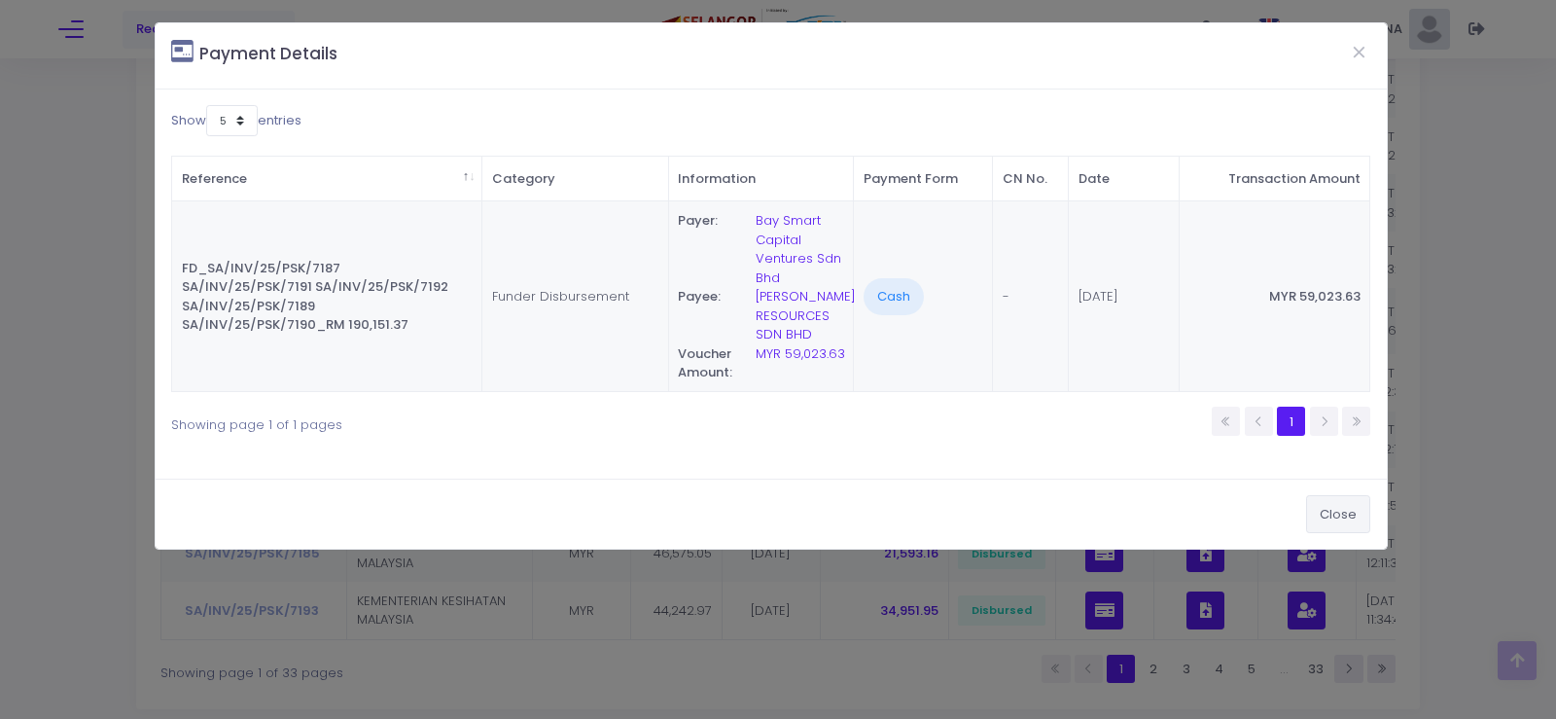
click at [1363, 511] on button "Close" at bounding box center [1338, 513] width 64 height 37
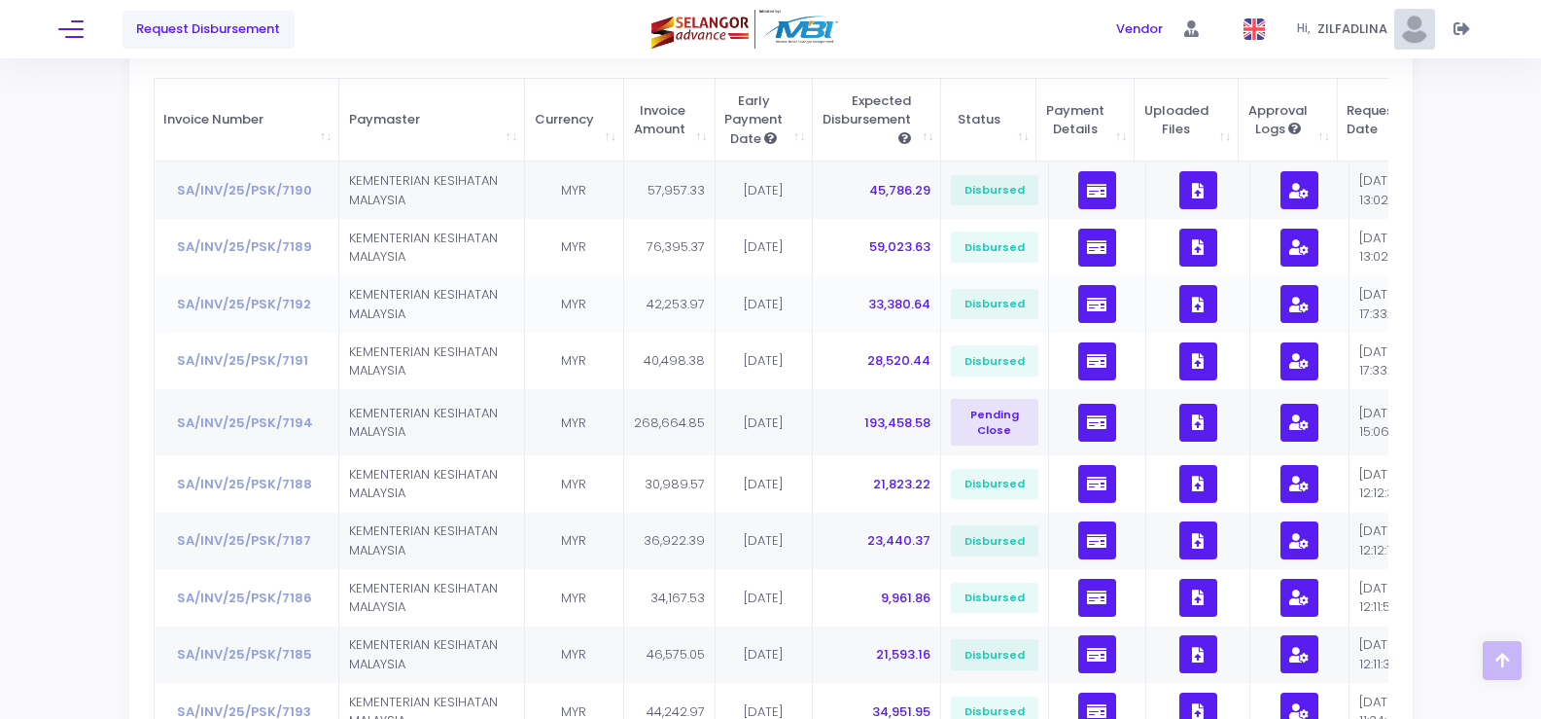
scroll to position [166, 0]
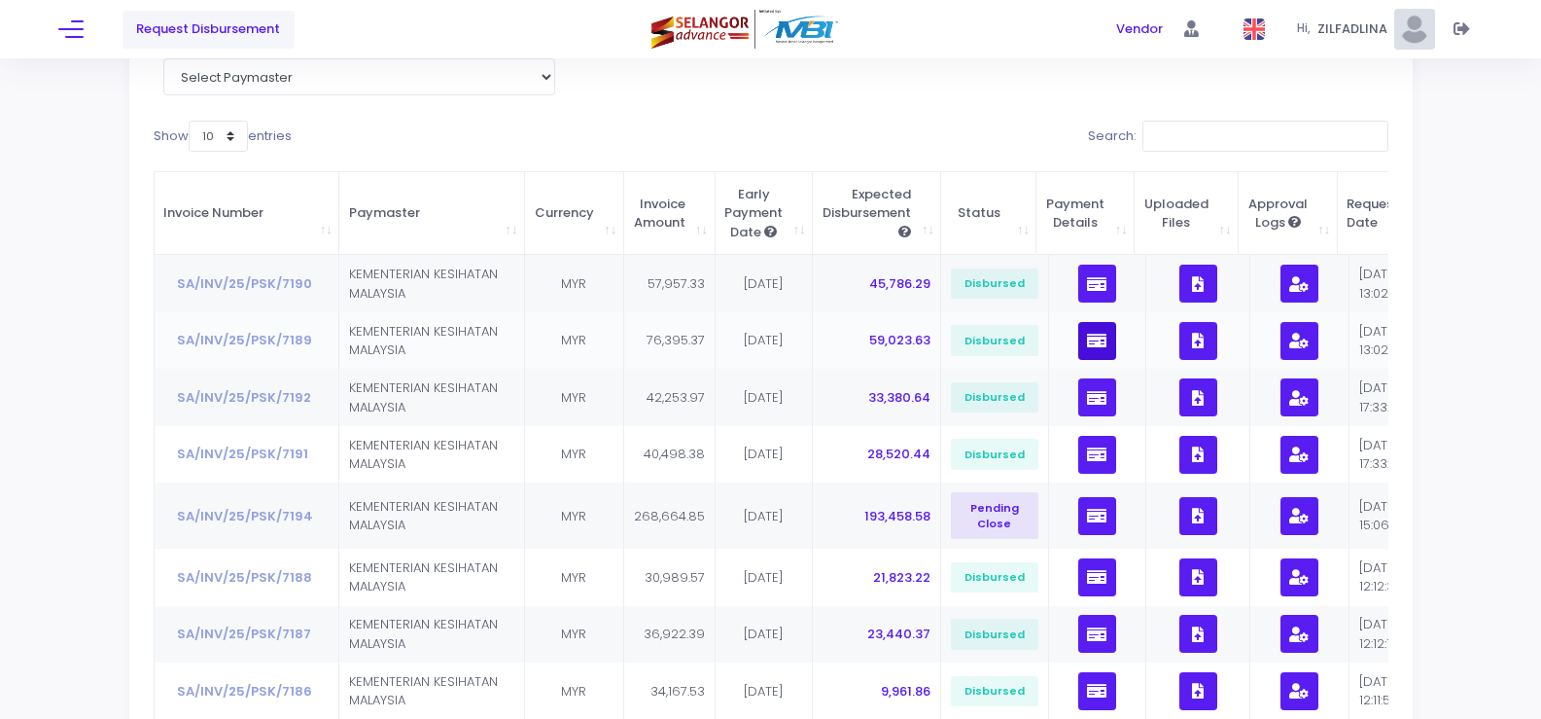
click at [1087, 340] on icon "button" at bounding box center [1096, 340] width 19 height 0
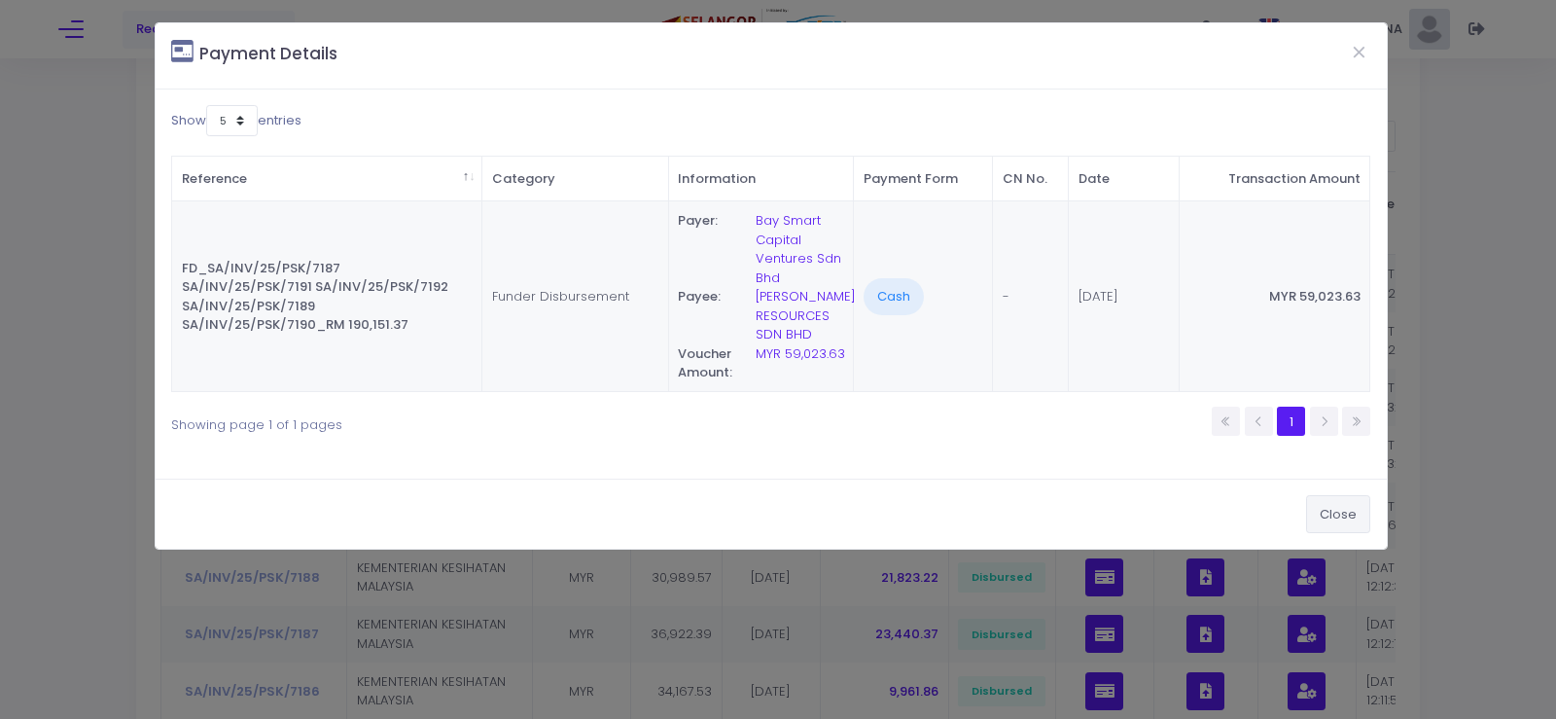
click at [1341, 514] on button "Close" at bounding box center [1338, 513] width 64 height 37
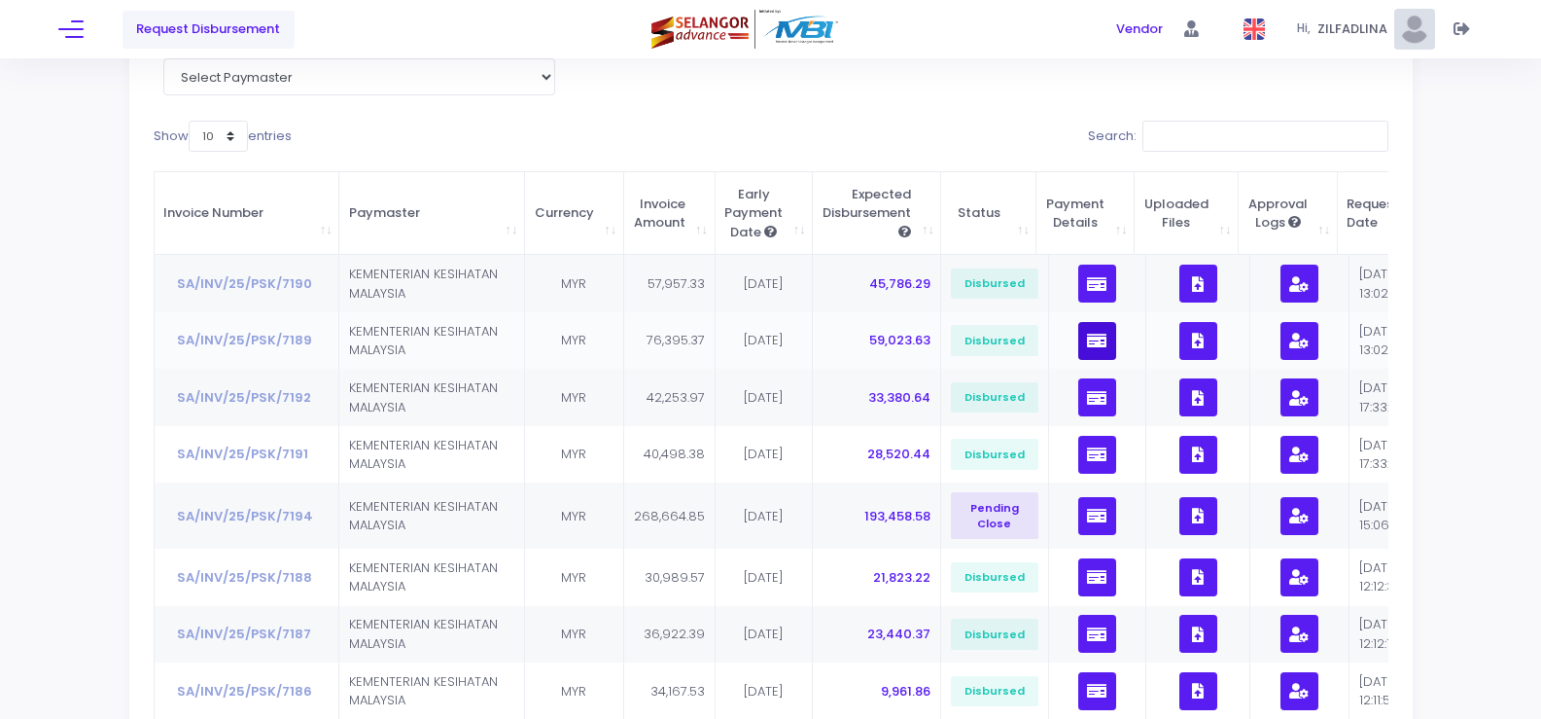
click at [1088, 340] on icon "button" at bounding box center [1096, 340] width 19 height 0
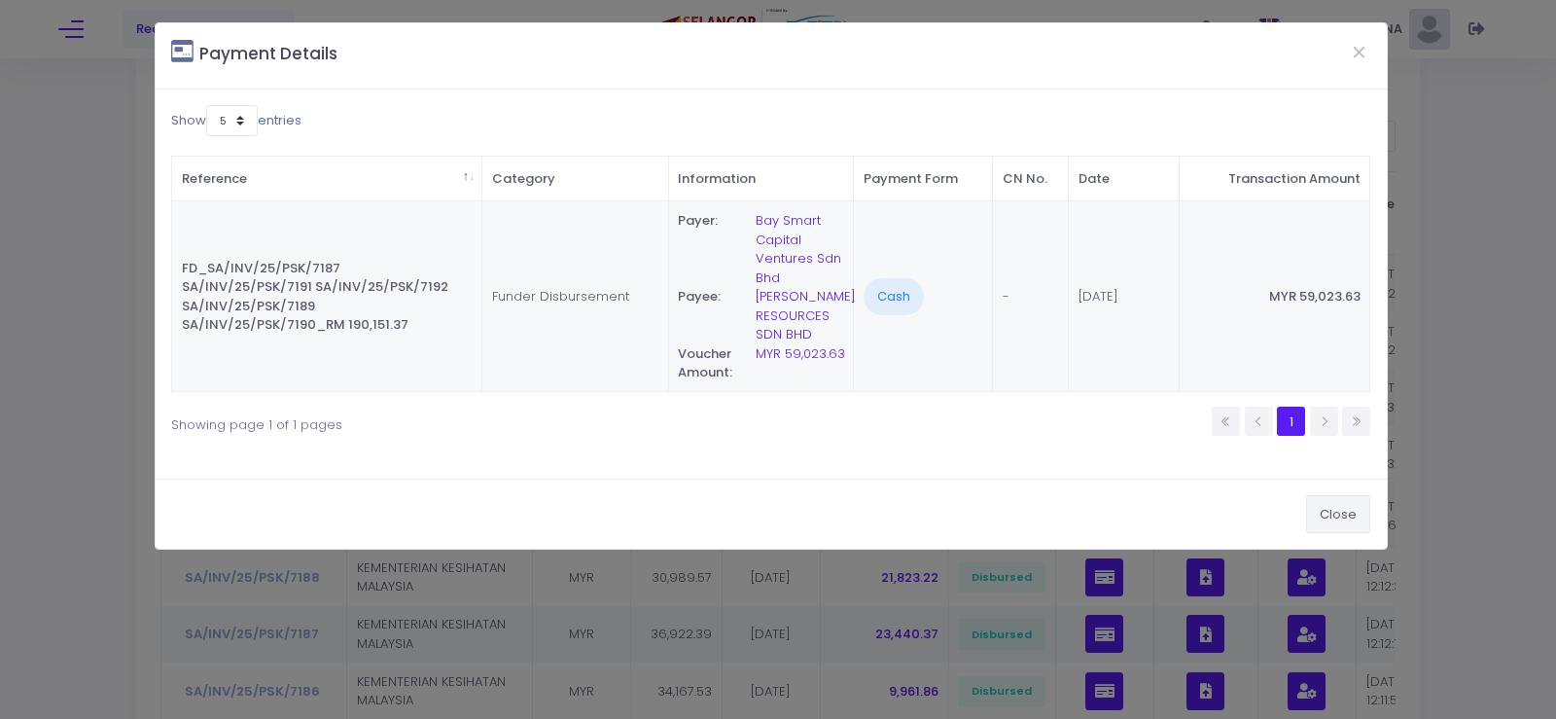
click at [1339, 514] on button "Close" at bounding box center [1338, 513] width 64 height 37
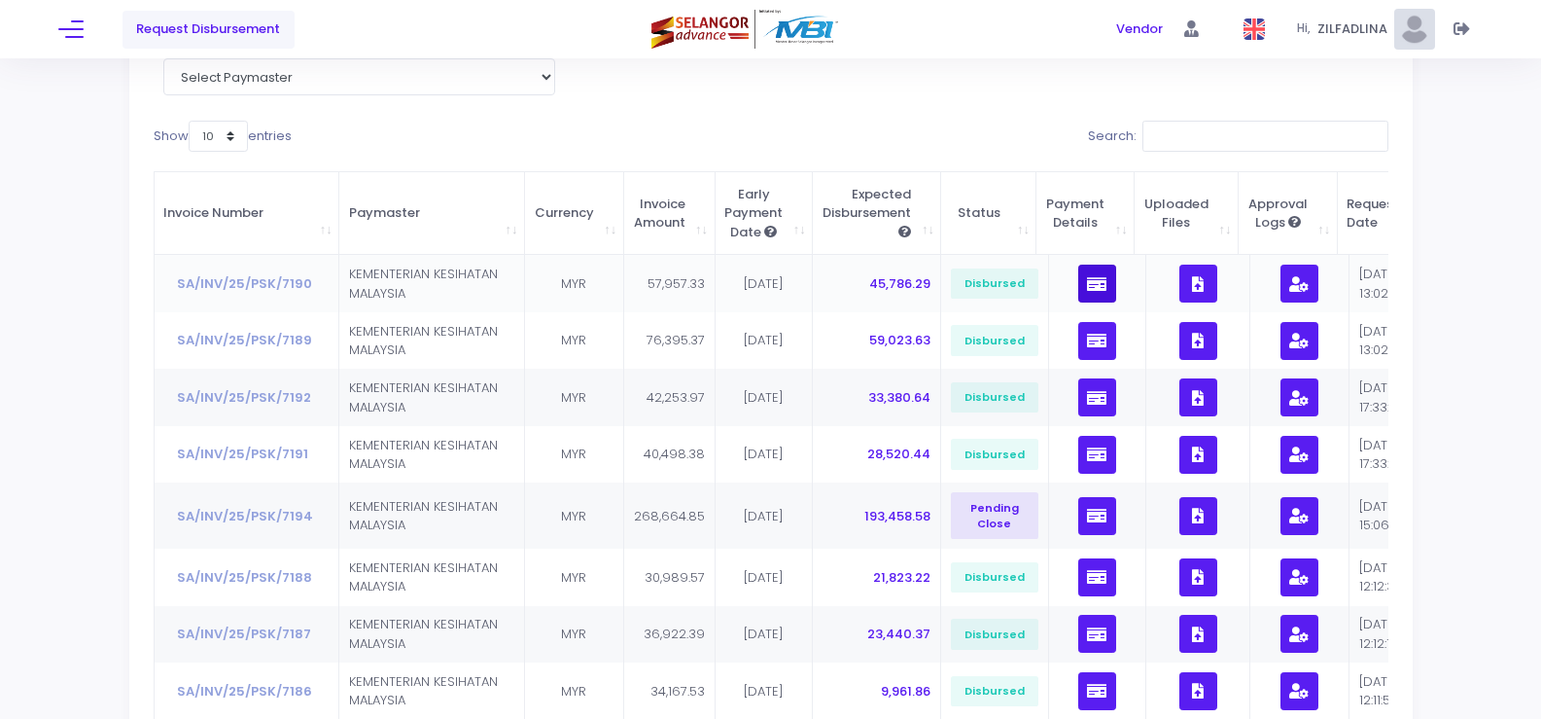
click at [1087, 284] on icon "button" at bounding box center [1096, 284] width 19 height 0
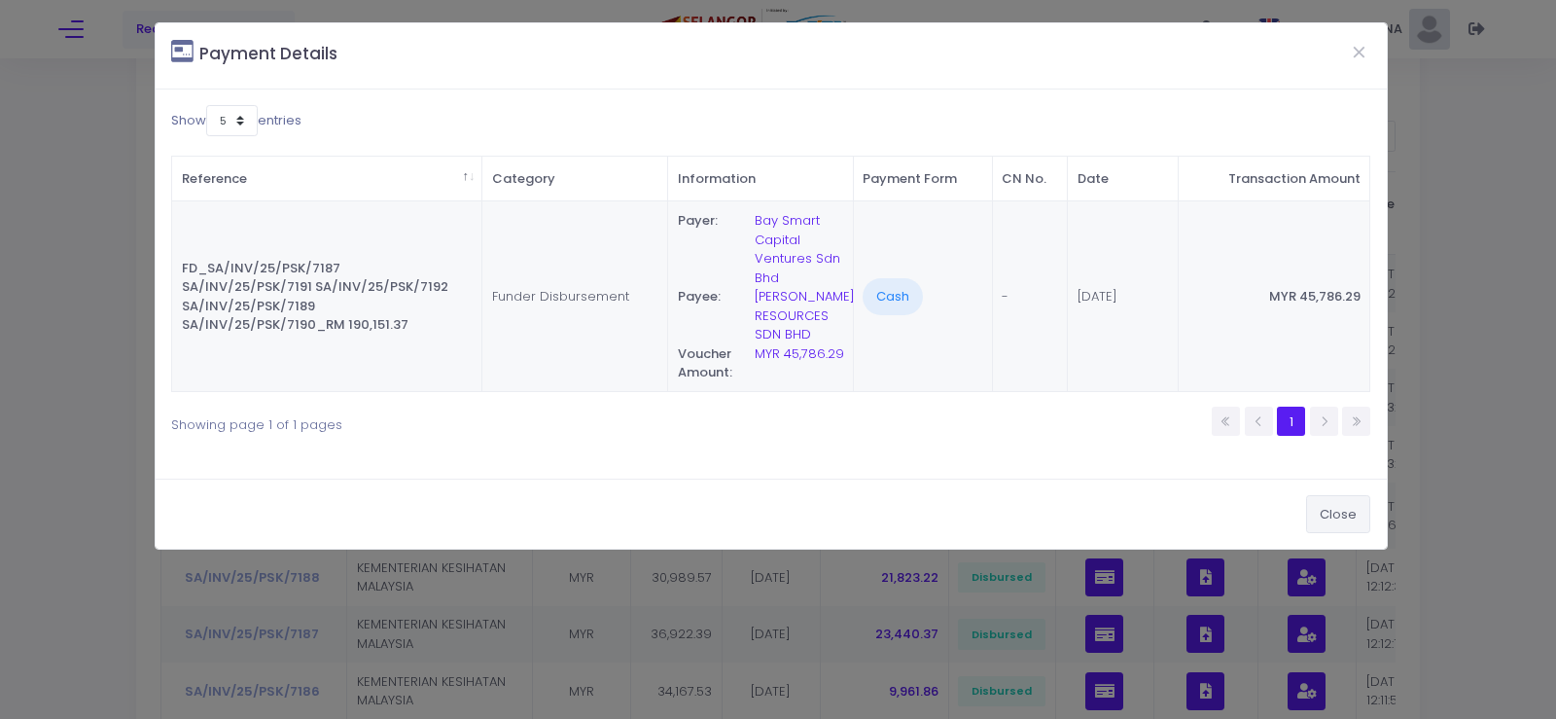
click at [1347, 510] on button "Close" at bounding box center [1338, 513] width 64 height 37
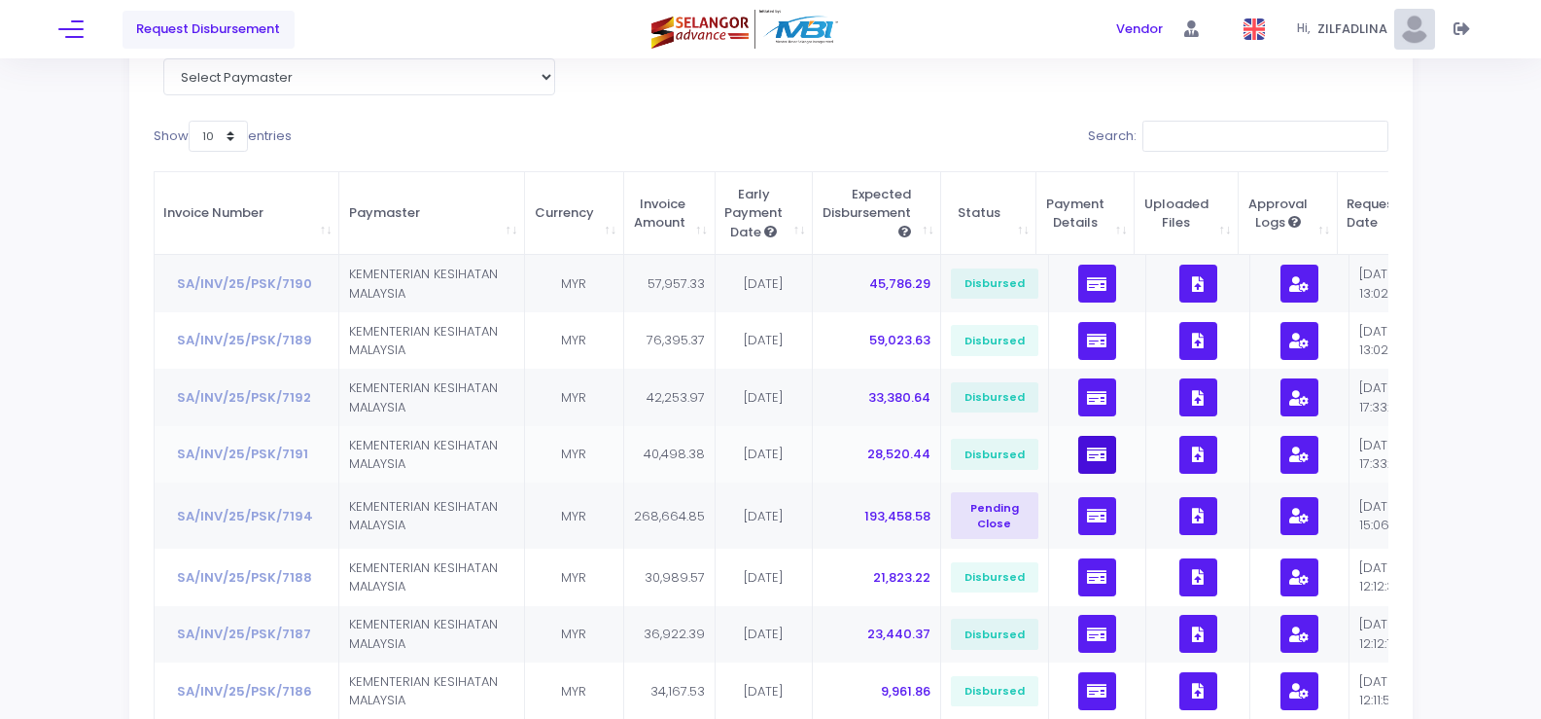
click at [1093, 454] on icon "button" at bounding box center [1096, 454] width 19 height 0
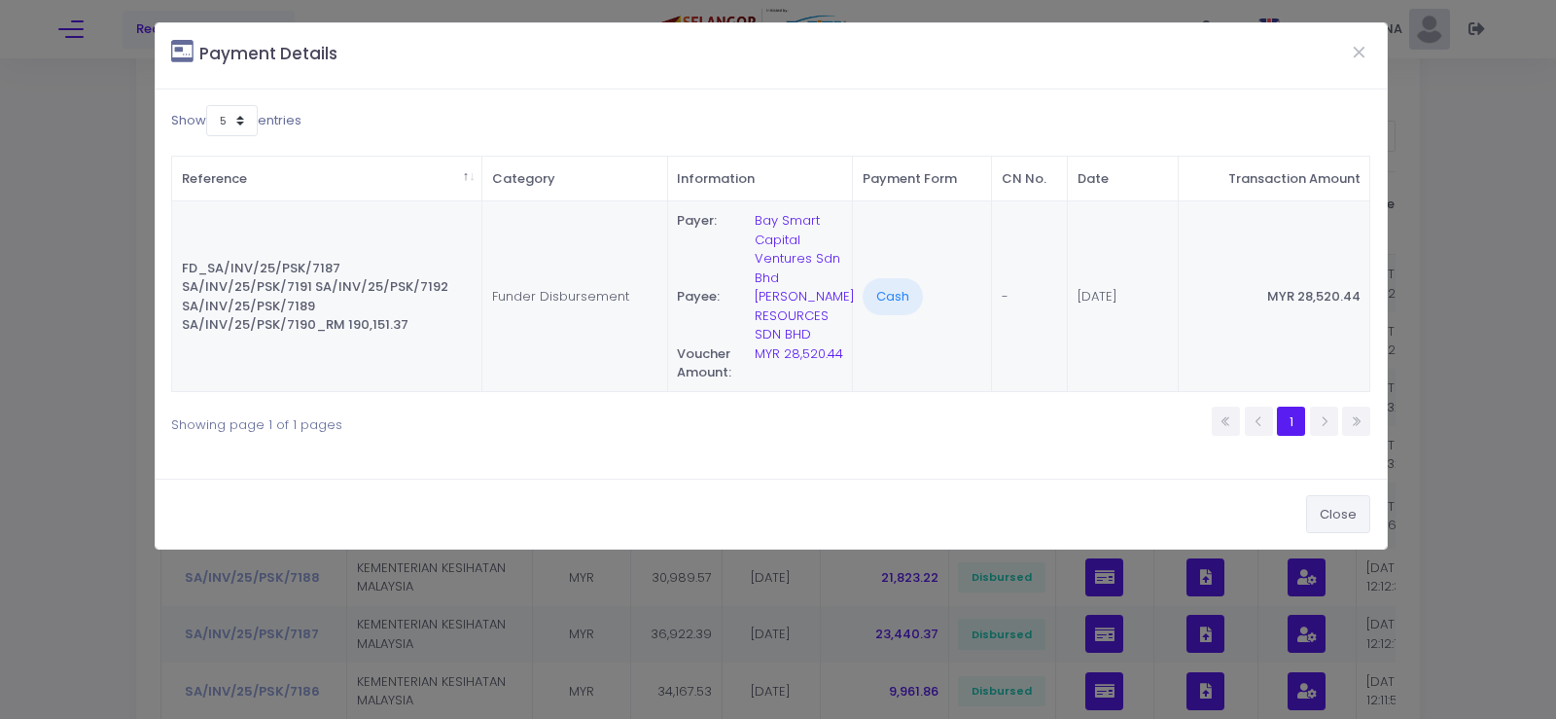
click at [1346, 505] on button "Close" at bounding box center [1338, 513] width 64 height 37
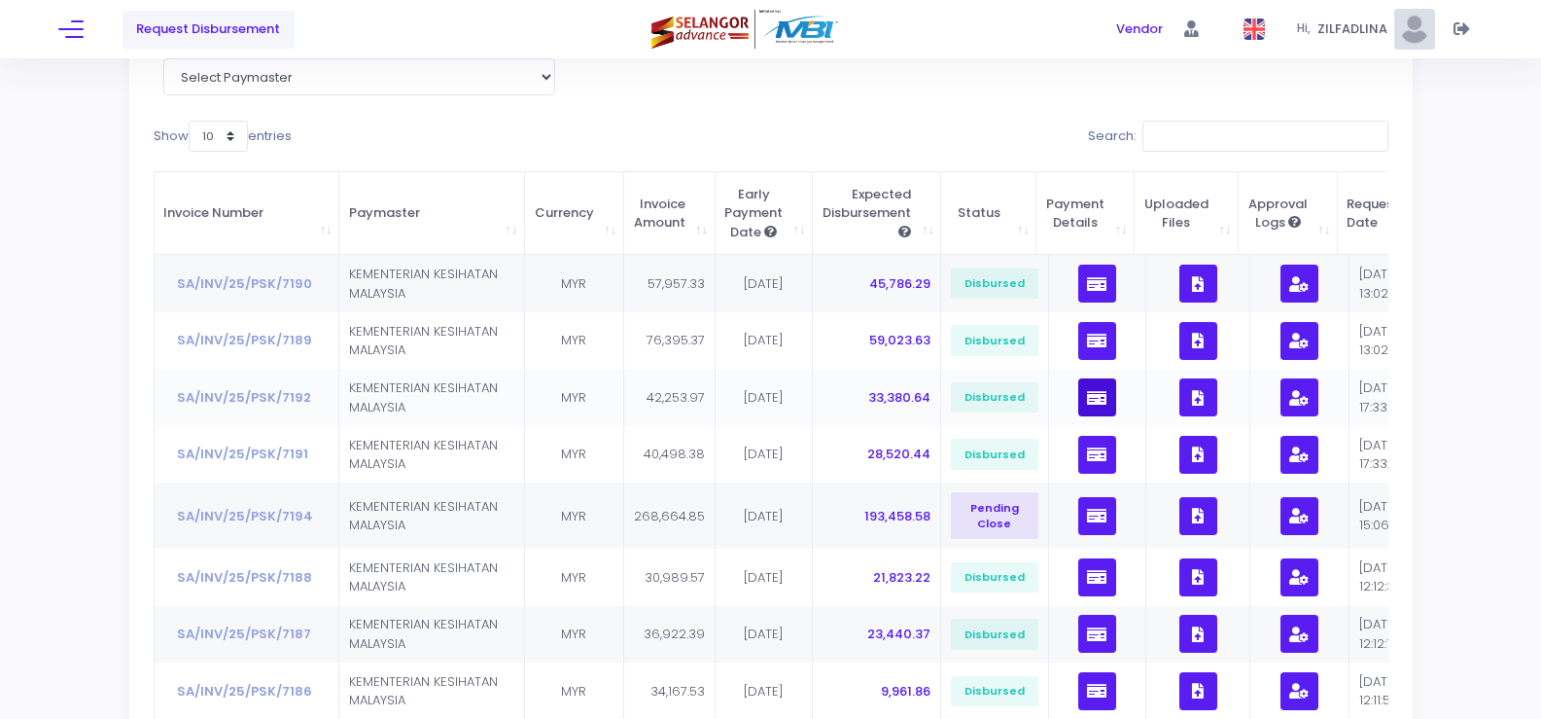
click at [1087, 398] on icon "button" at bounding box center [1096, 398] width 19 height 0
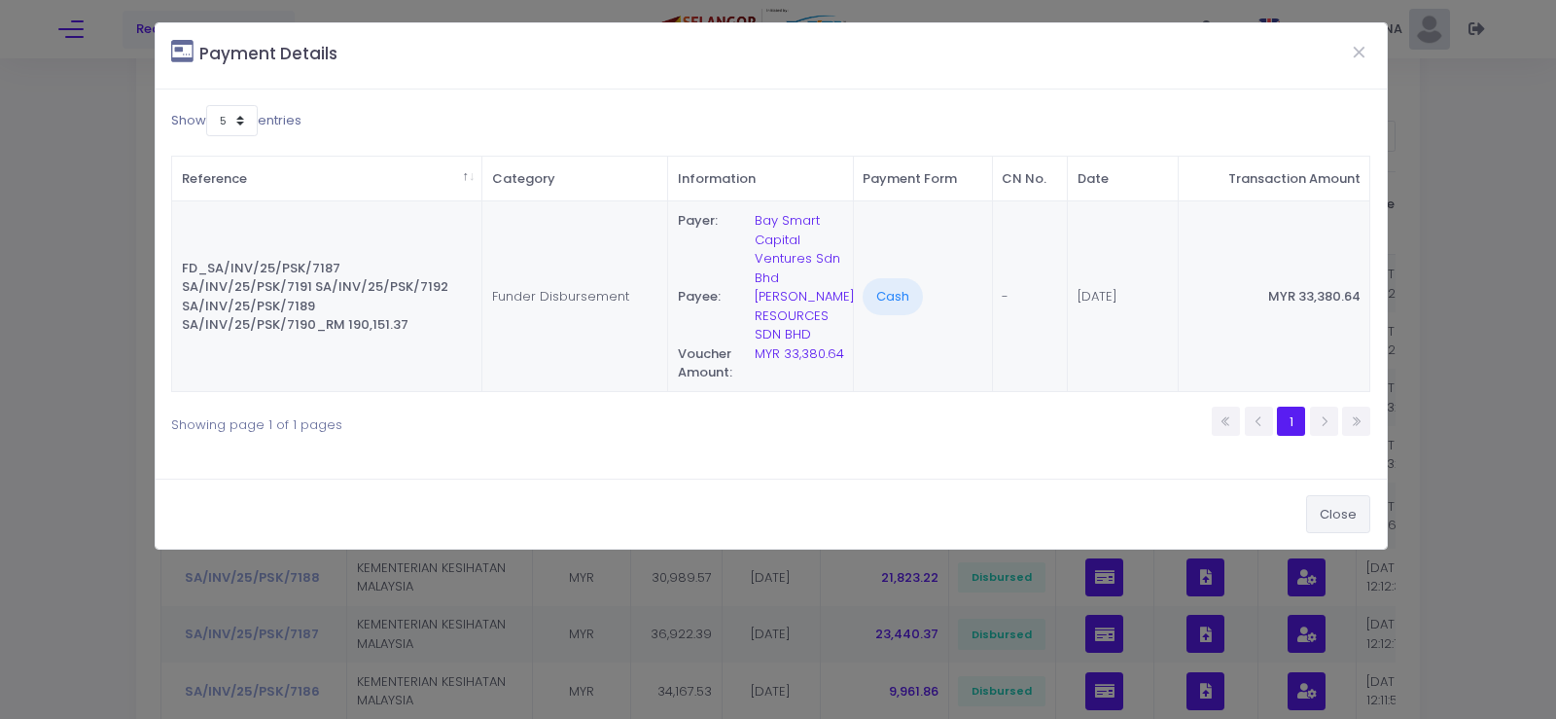
click at [1345, 512] on button "Close" at bounding box center [1338, 513] width 64 height 37
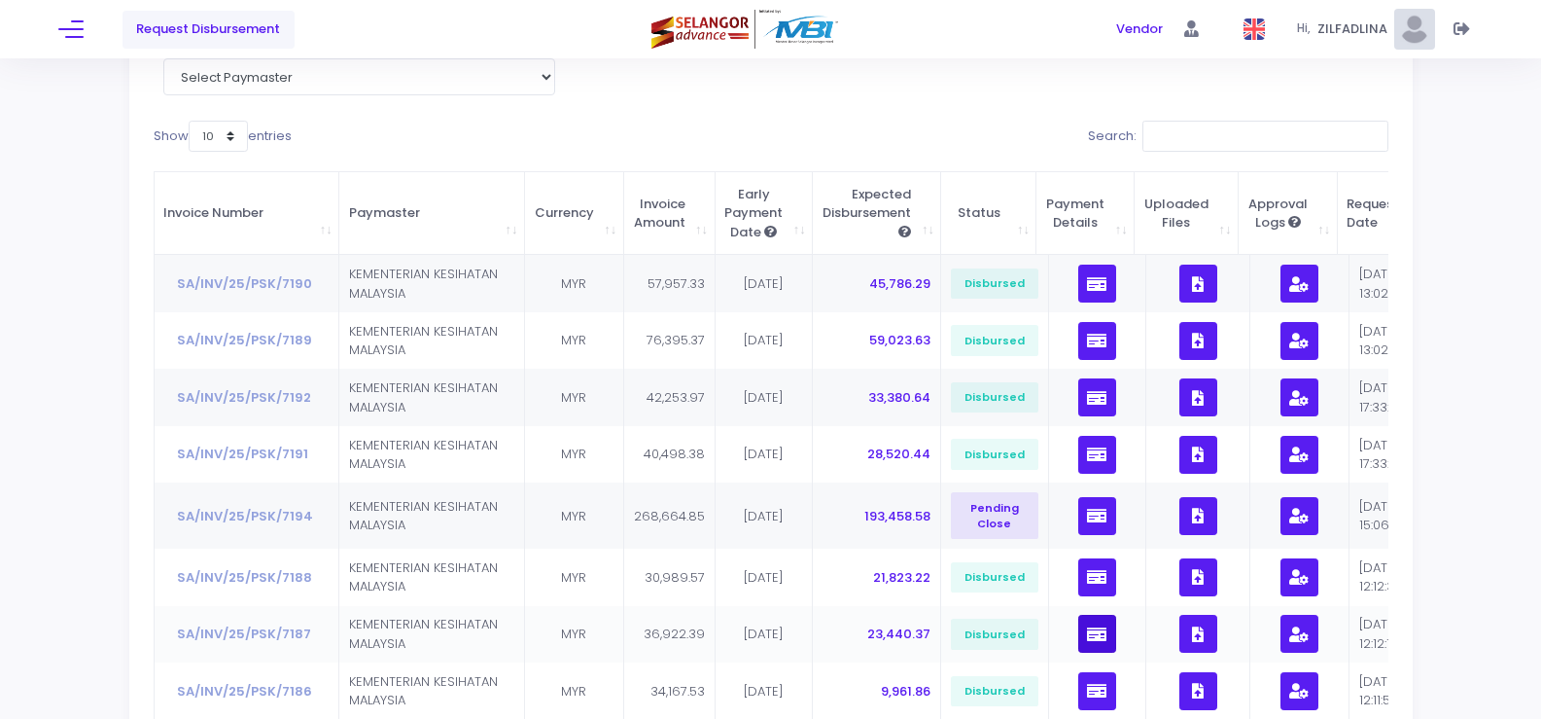
click at [1089, 634] on icon "button" at bounding box center [1096, 634] width 19 height 0
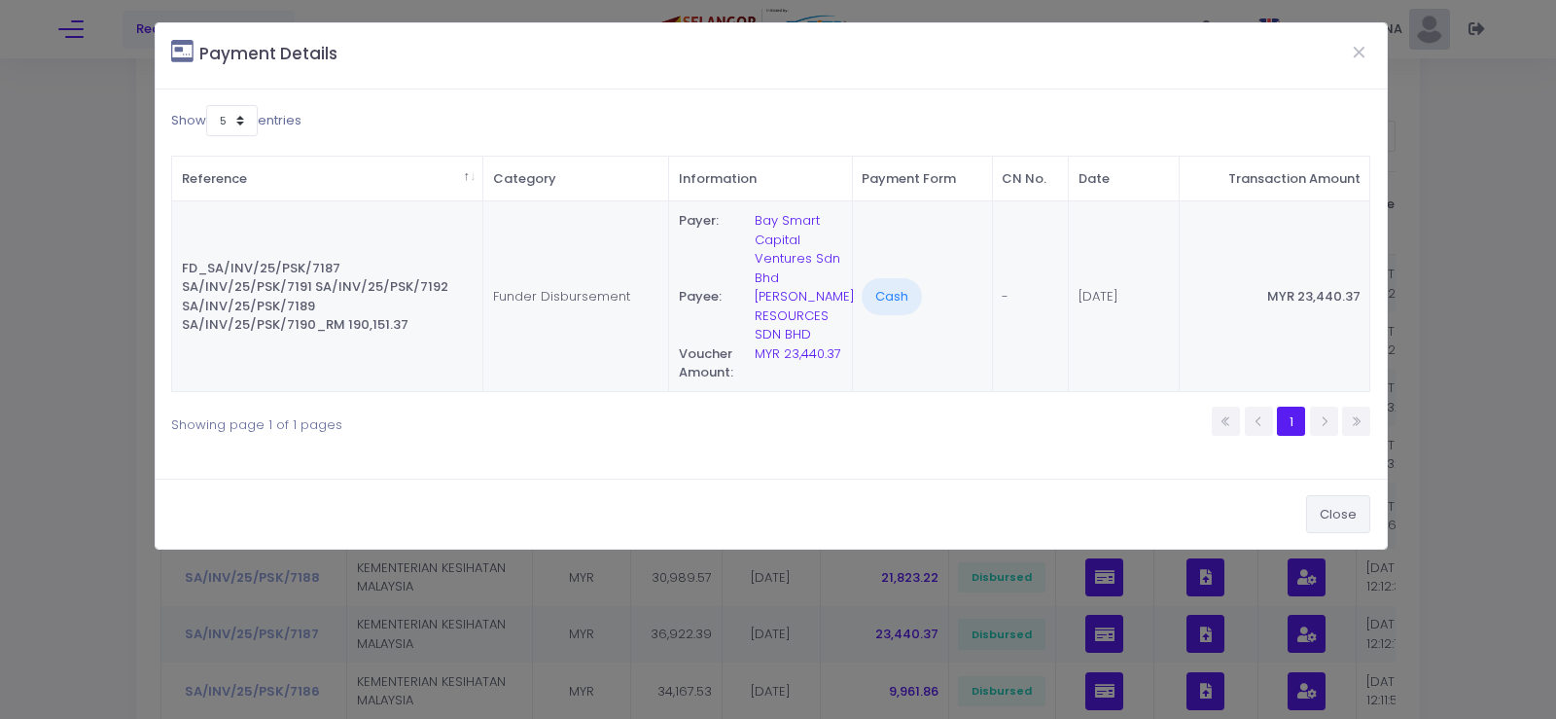
click at [1331, 513] on button "Close" at bounding box center [1338, 513] width 64 height 37
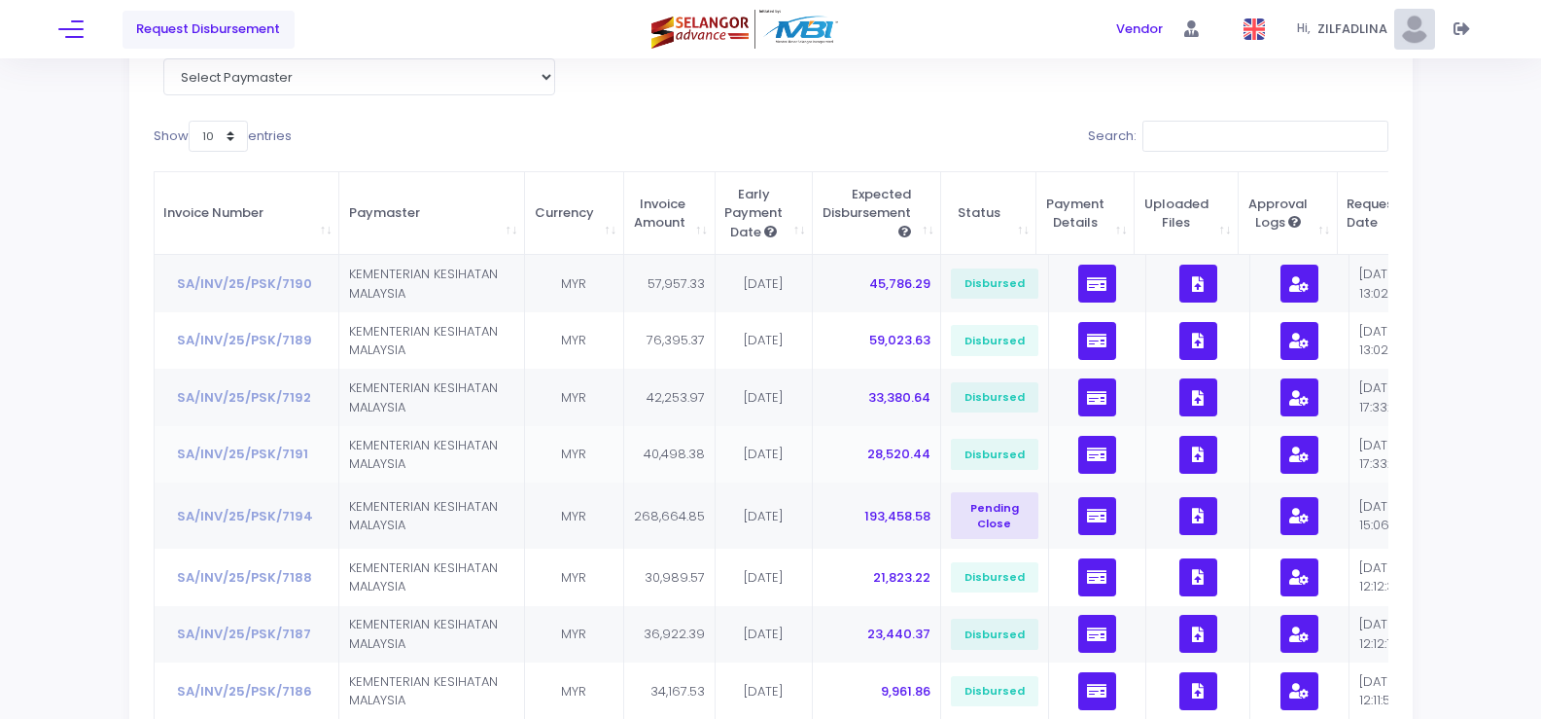
scroll to position [69, 0]
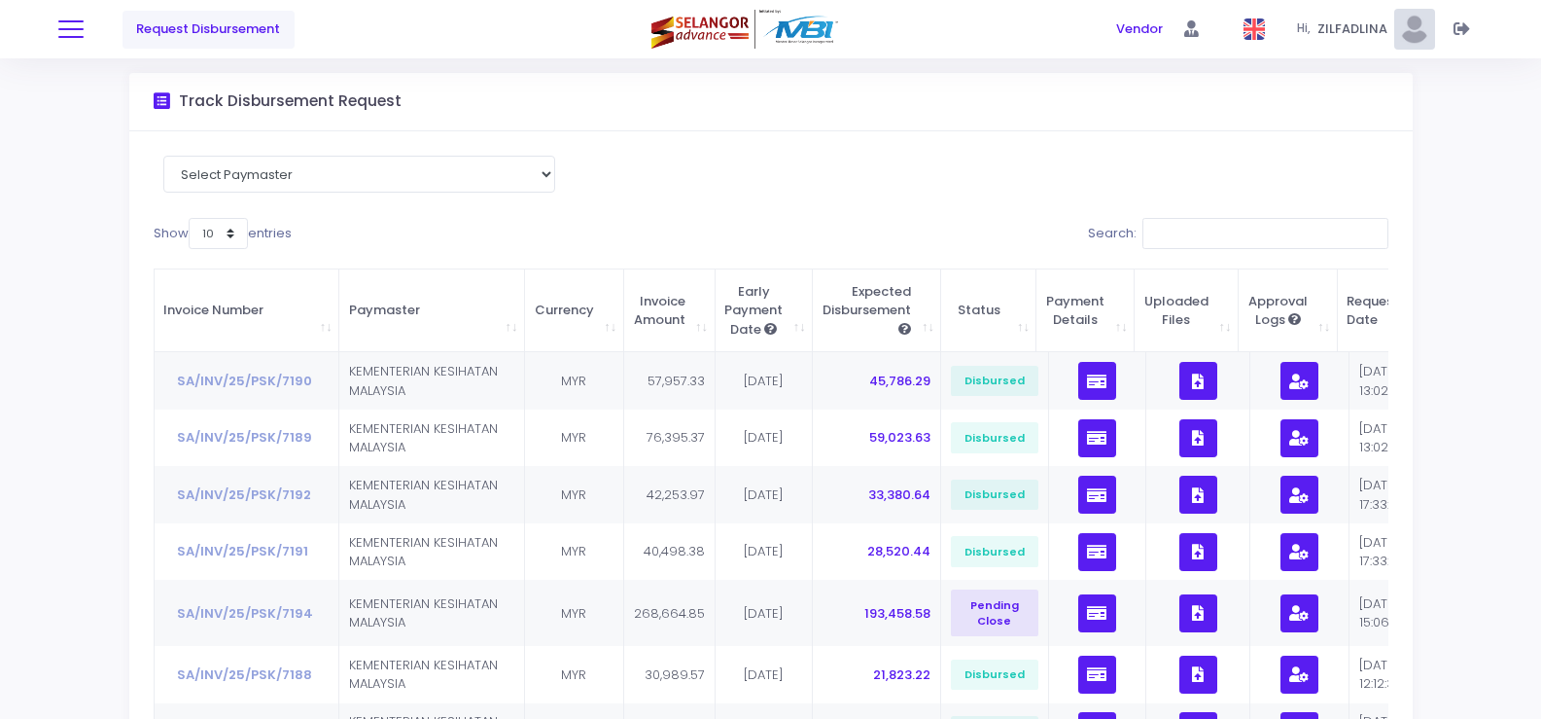
click at [68, 33] on button at bounding box center [70, 29] width 25 height 25
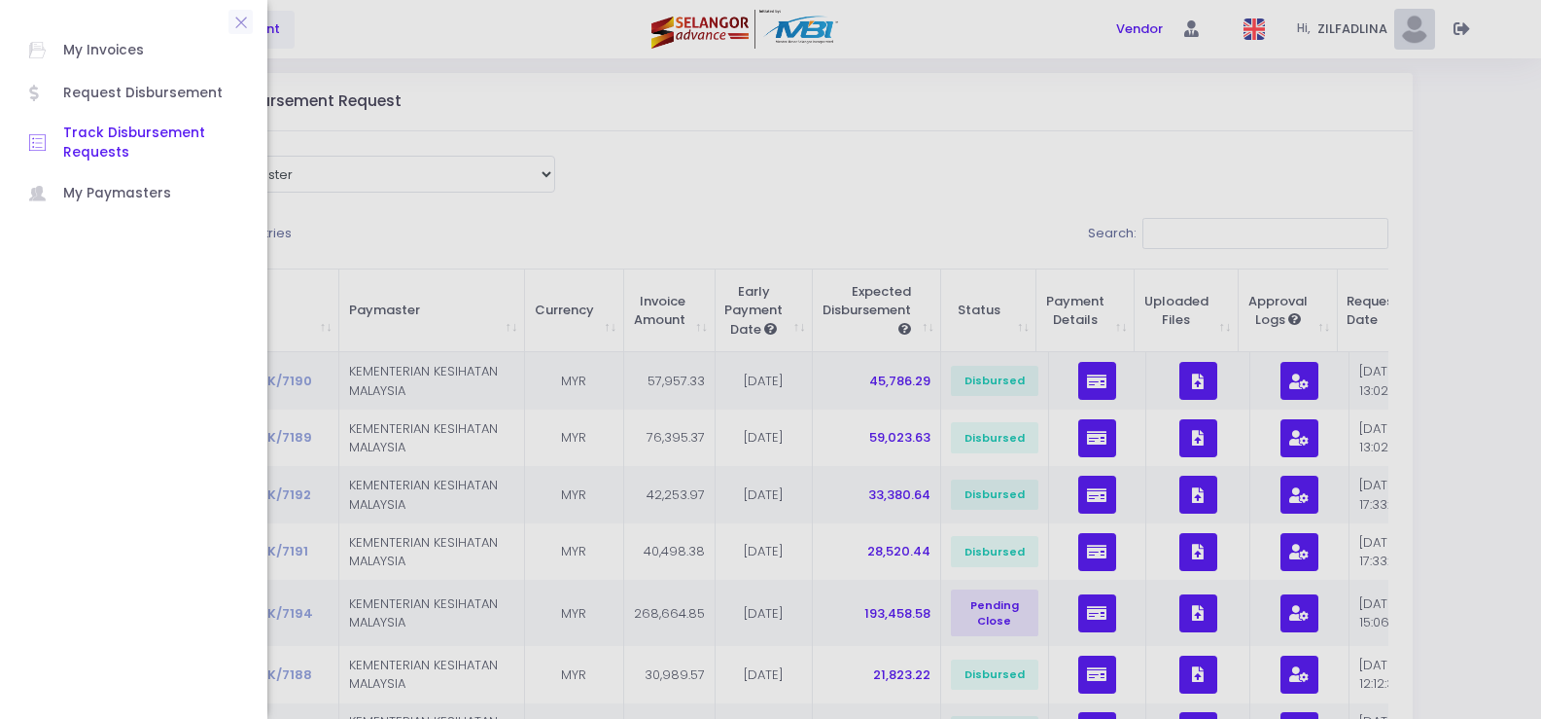
click at [107, 150] on span "Track Disbursement Requests" at bounding box center [150, 143] width 175 height 40
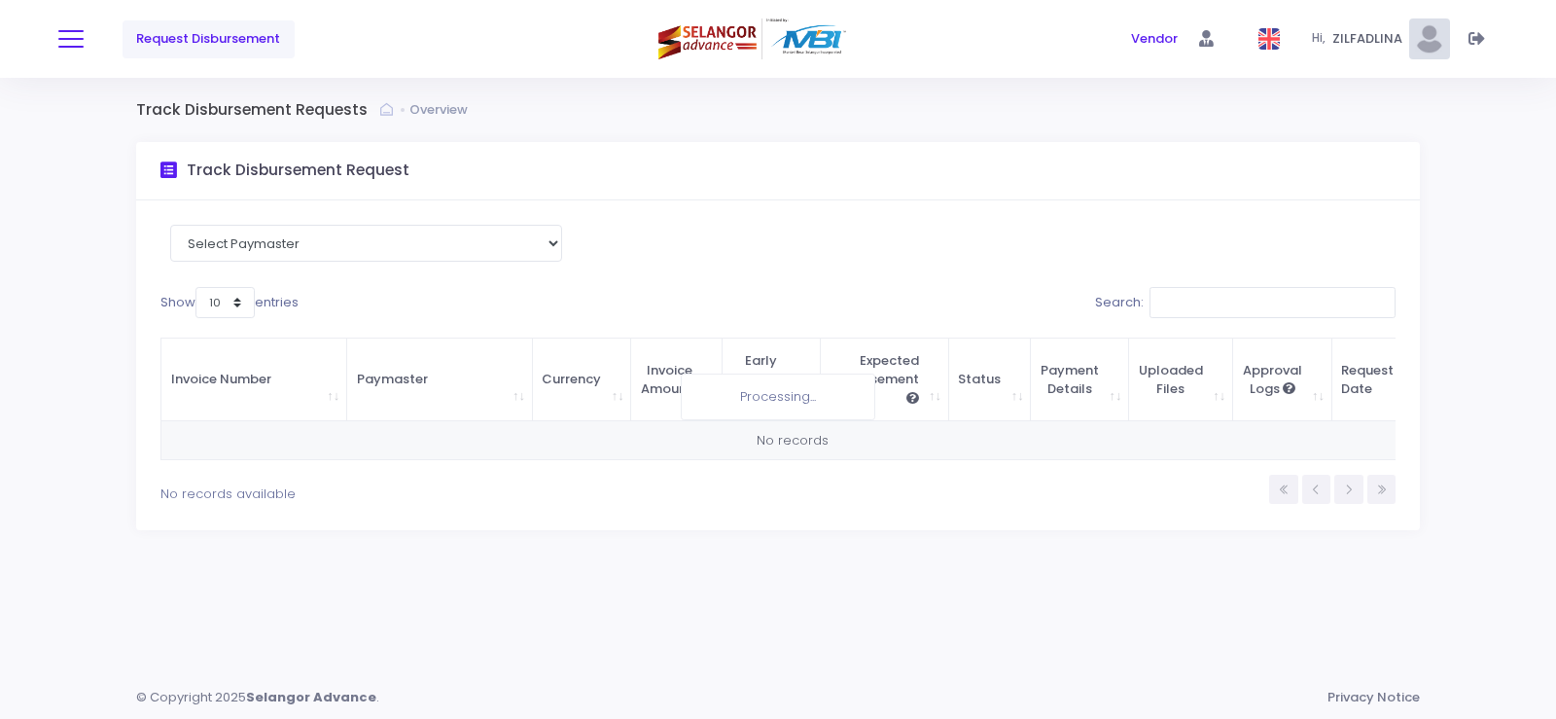
click at [75, 40] on span at bounding box center [70, 39] width 25 height 2
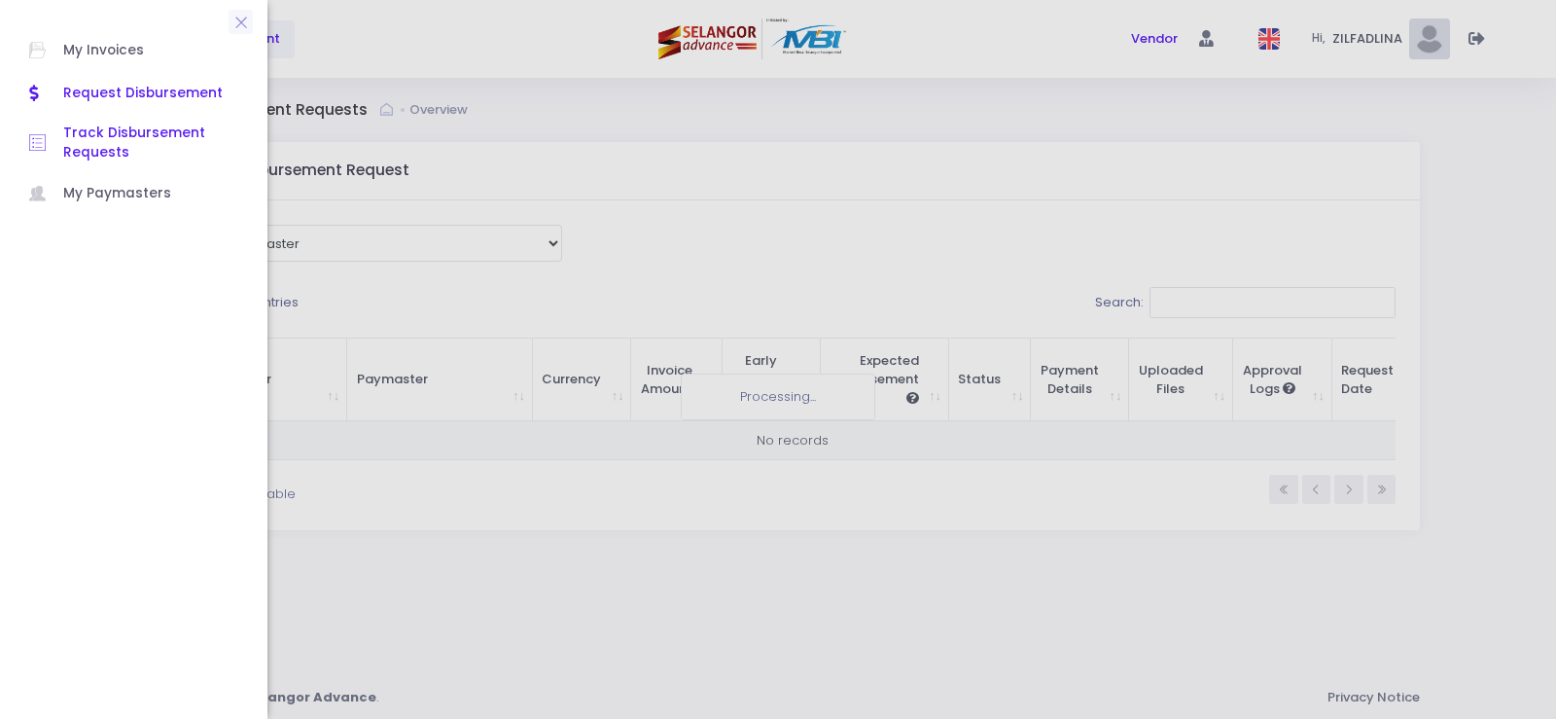
click at [115, 90] on span "Request Disbursement" at bounding box center [150, 93] width 175 height 25
